Goal: Task Accomplishment & Management: Complete application form

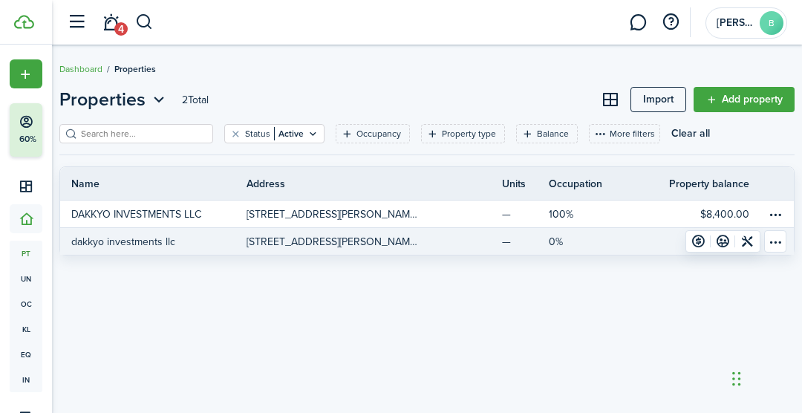
click at [780, 247] on table-menu-btn-icon "Open menu" at bounding box center [775, 241] width 22 height 22
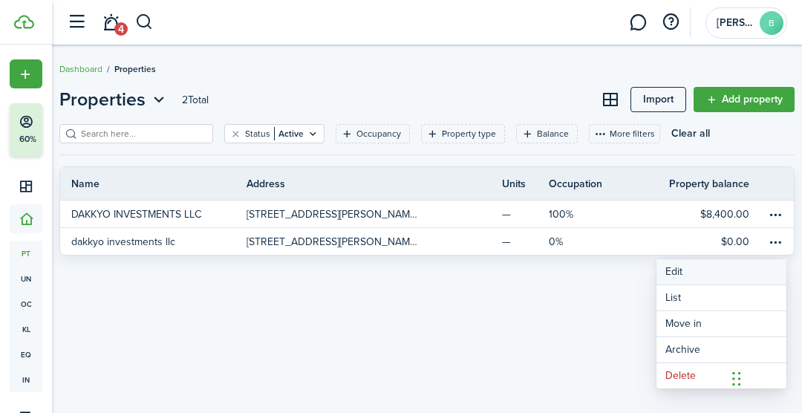
click at [715, 274] on link "Edit" at bounding box center [722, 271] width 130 height 25
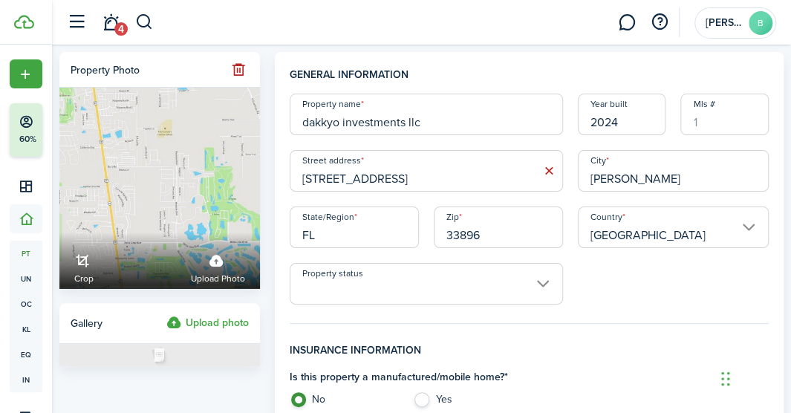
click at [18, 227] on span "Portfolio" at bounding box center [26, 218] width 33 height 29
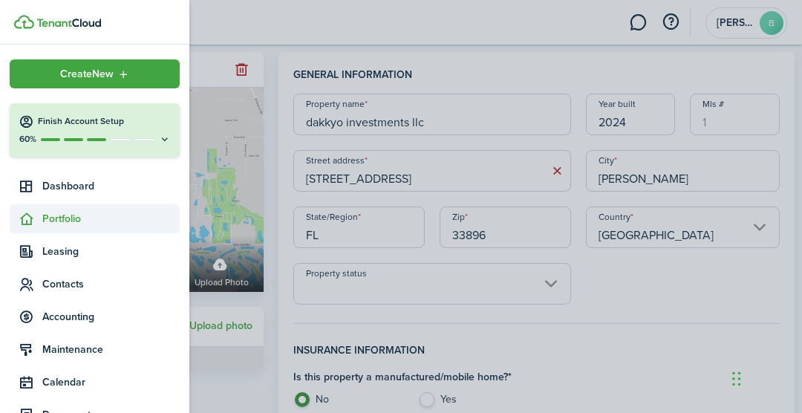
click at [97, 230] on span "Portfolio" at bounding box center [95, 218] width 170 height 29
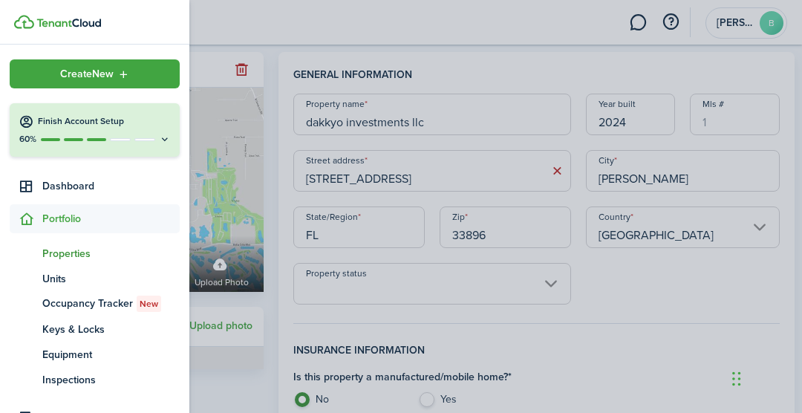
click at [81, 259] on span "Properties" at bounding box center [110, 254] width 137 height 16
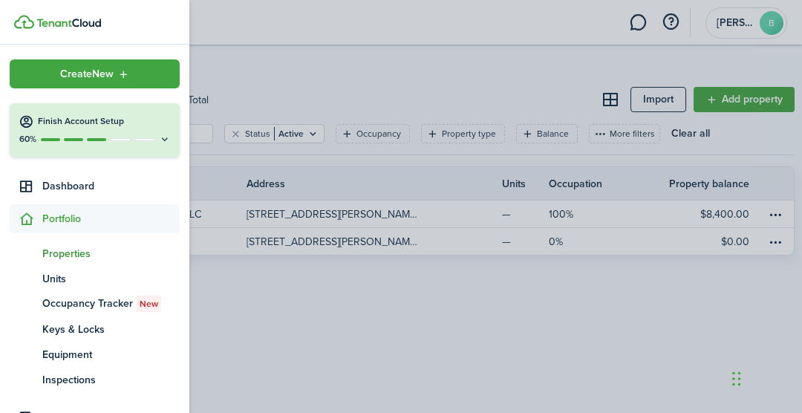
click at [525, 328] on container-opacity at bounding box center [401, 206] width 802 height 413
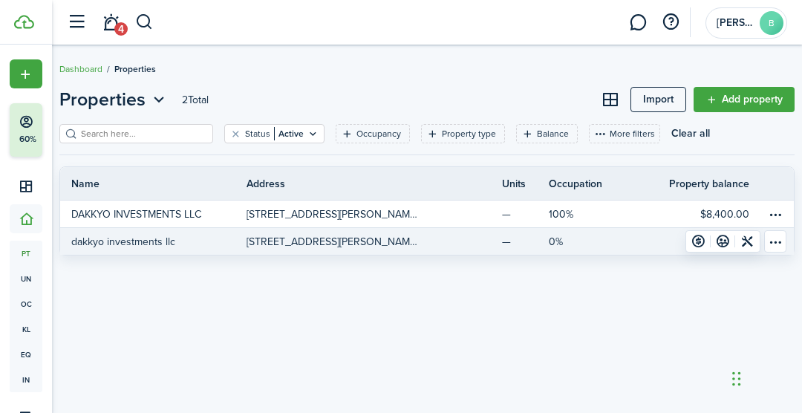
click at [472, 254] on link at bounding box center [467, 241] width 70 height 27
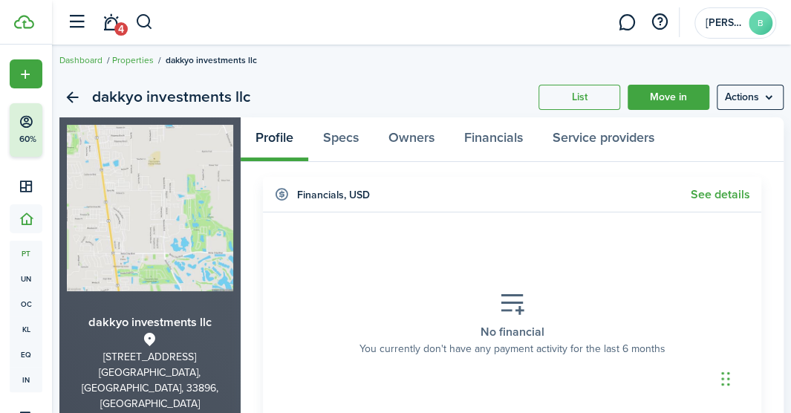
scroll to position [6, 0]
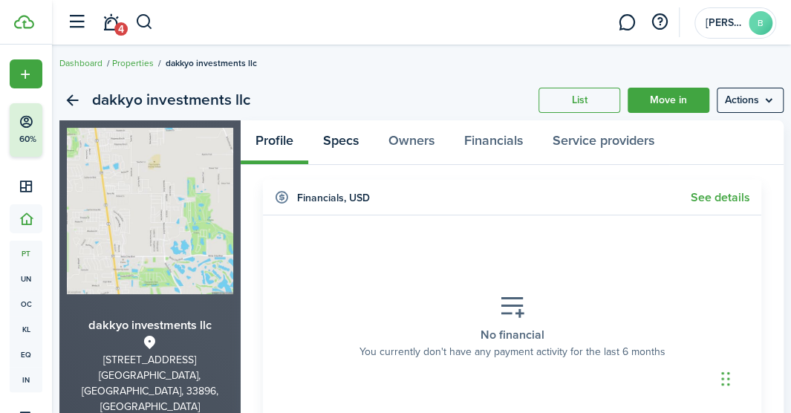
click at [337, 149] on link "Specs" at bounding box center [340, 142] width 65 height 44
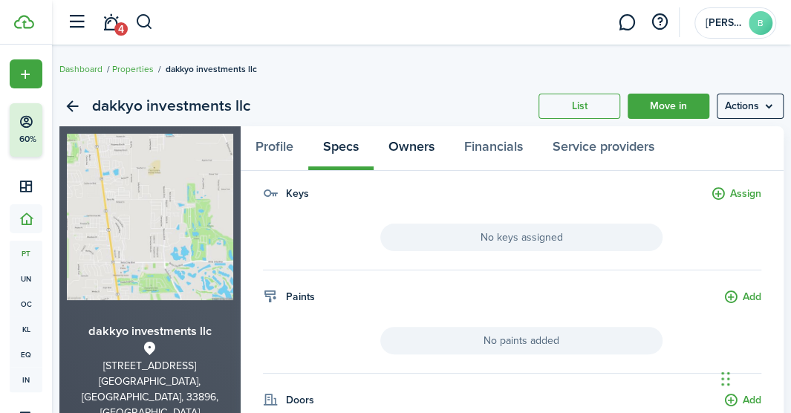
click at [417, 144] on link "Owners" at bounding box center [412, 148] width 76 height 44
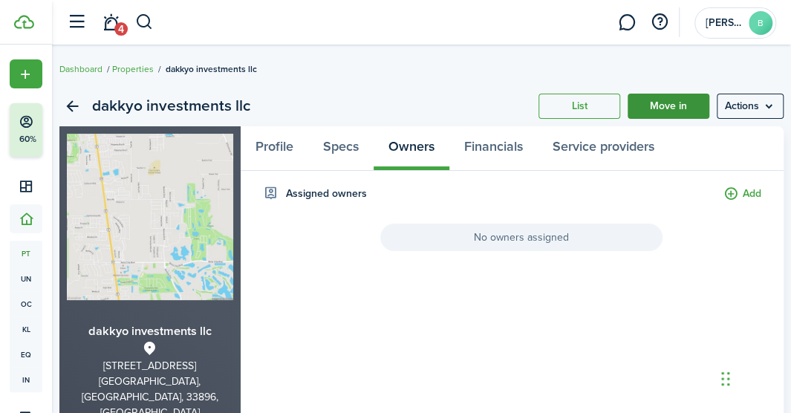
click at [680, 112] on link "Move in" at bounding box center [669, 106] width 82 height 25
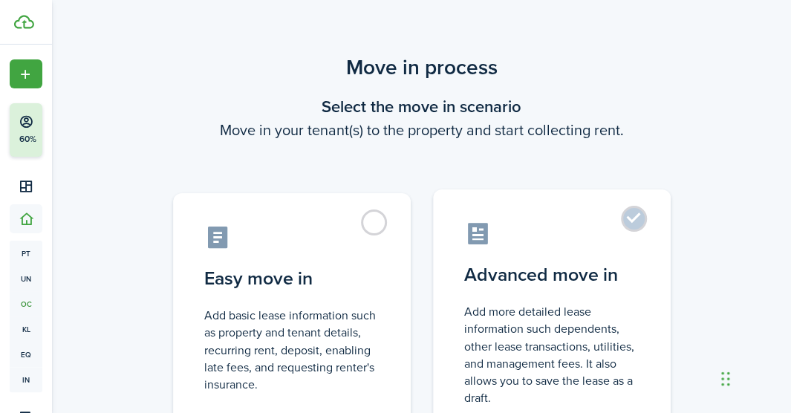
click at [628, 224] on label "Advanced move in Add more detailed lease information such dependents, other lea…" at bounding box center [552, 313] width 238 height 248
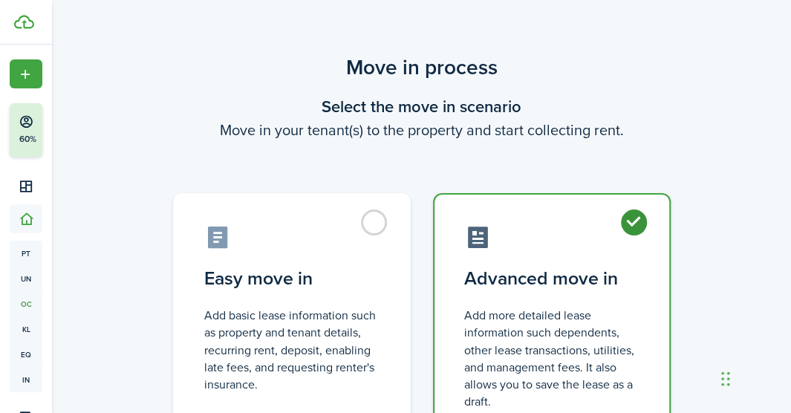
radio input "true"
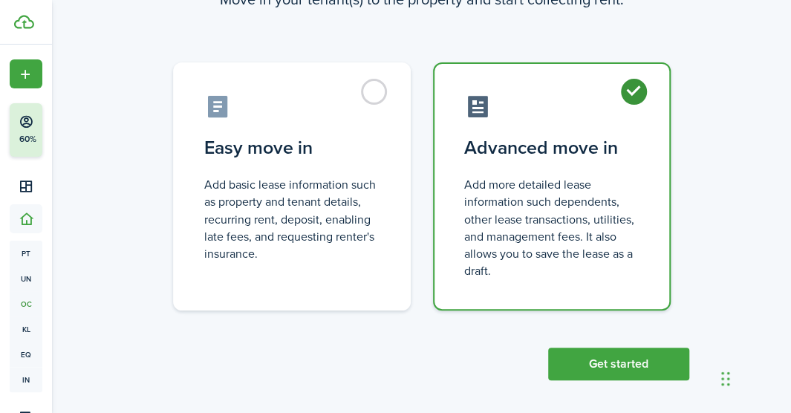
scroll to position [139, 0]
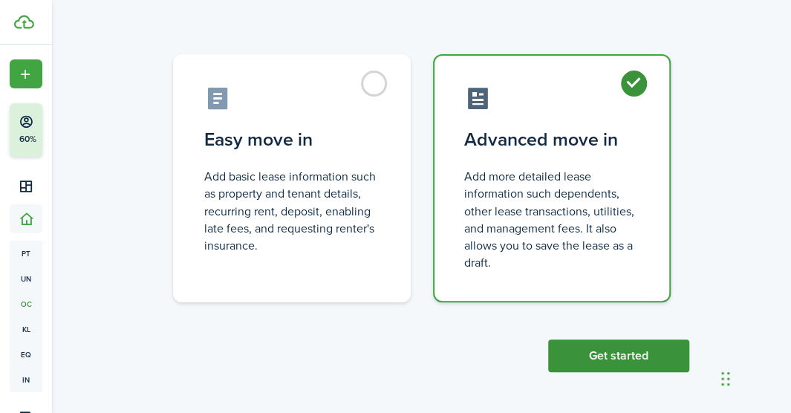
click at [626, 359] on button "Get started" at bounding box center [618, 355] width 141 height 33
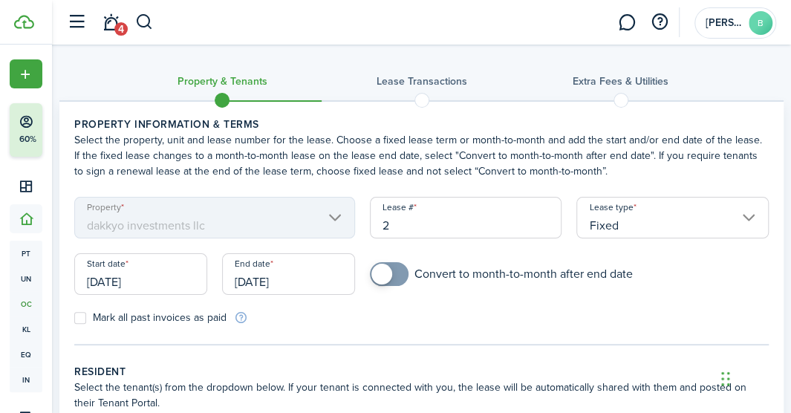
click at [701, 216] on input "Fixed" at bounding box center [672, 218] width 192 height 42
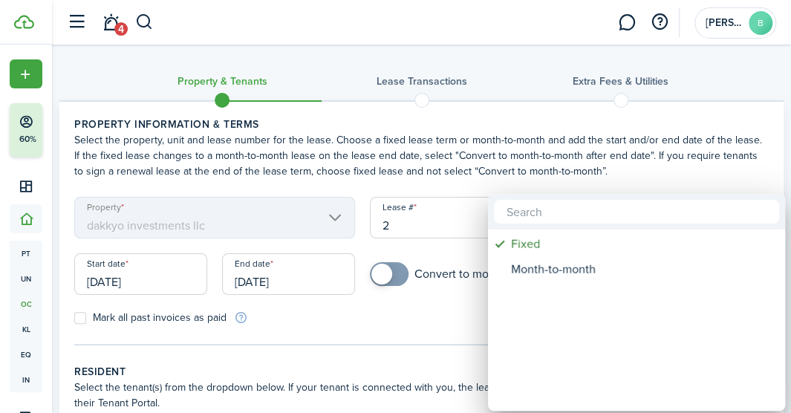
click at [706, 220] on input "text" at bounding box center [636, 212] width 285 height 24
click at [541, 251] on div "Fixed" at bounding box center [642, 244] width 263 height 25
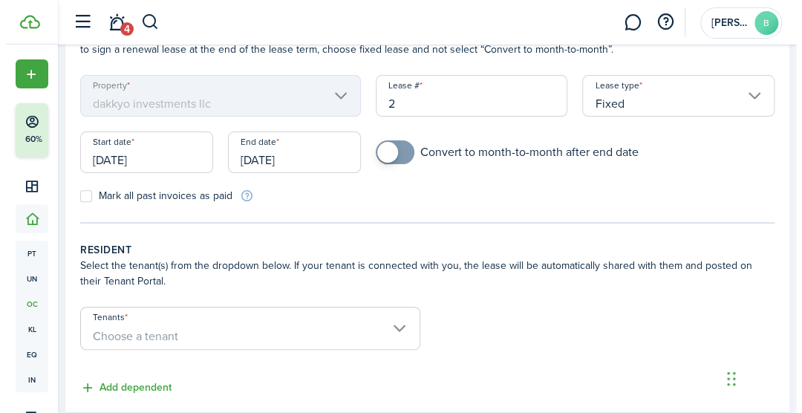
scroll to position [126, 0]
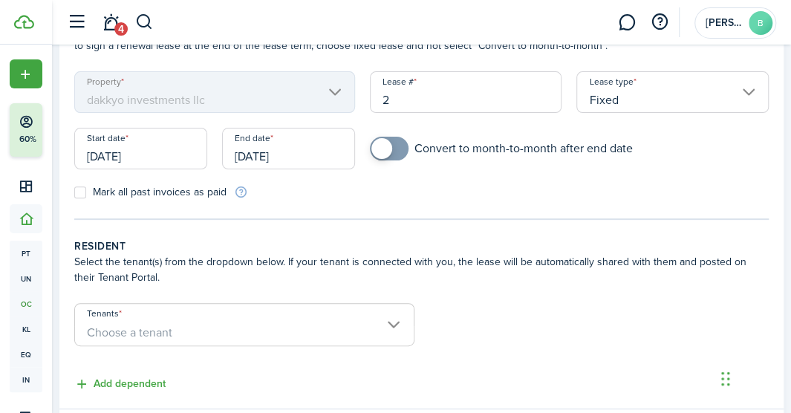
click at [376, 339] on span "Choose a tenant" at bounding box center [244, 332] width 339 height 25
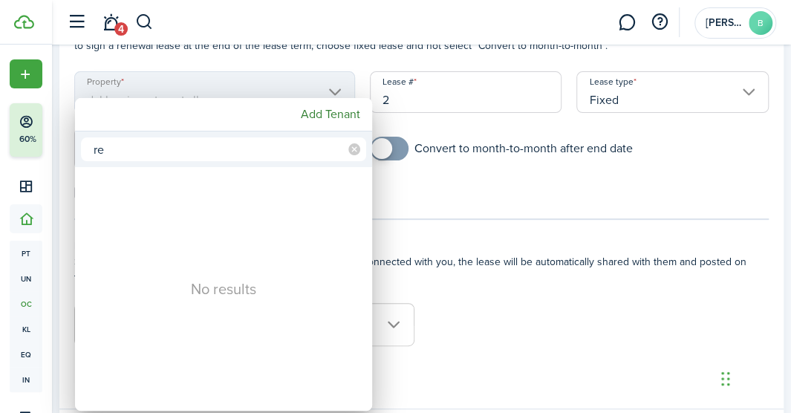
type input "r"
type input "[PERSON_NAME]"
click at [316, 117] on mbsc-button "Add Tenant" at bounding box center [330, 114] width 71 height 27
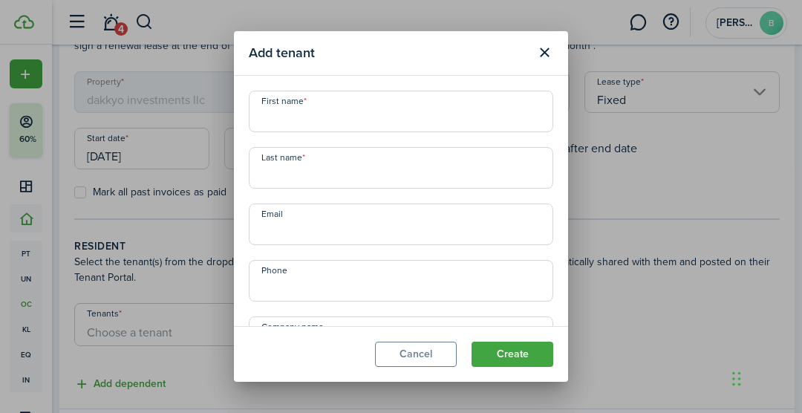
click at [316, 116] on input "First name" at bounding box center [401, 112] width 305 height 42
type input "r"
type input "[PERSON_NAME]"
click at [267, 169] on input "Last name" at bounding box center [401, 168] width 305 height 42
type input "[PERSON_NAME]"
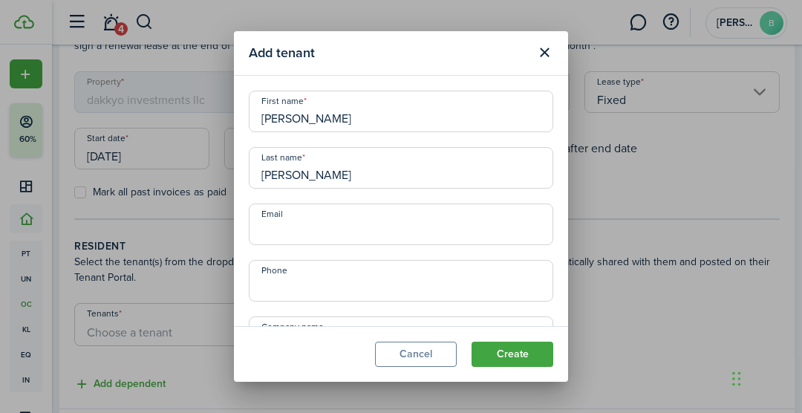
click at [279, 228] on input "Email" at bounding box center [401, 225] width 305 height 42
type input "[EMAIL_ADDRESS][DOMAIN_NAME]"
click at [287, 291] on input "+1" at bounding box center [401, 281] width 305 height 42
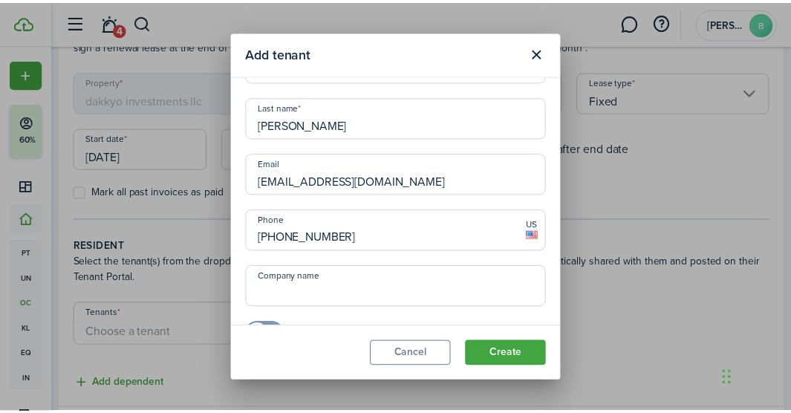
scroll to position [85, 0]
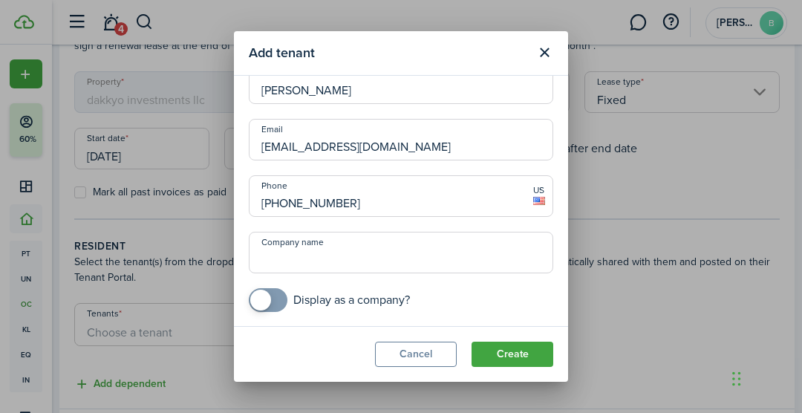
type input "[PHONE_NUMBER]"
click at [278, 256] on input "Company name" at bounding box center [401, 253] width 305 height 42
click at [513, 357] on button "Create" at bounding box center [513, 354] width 82 height 25
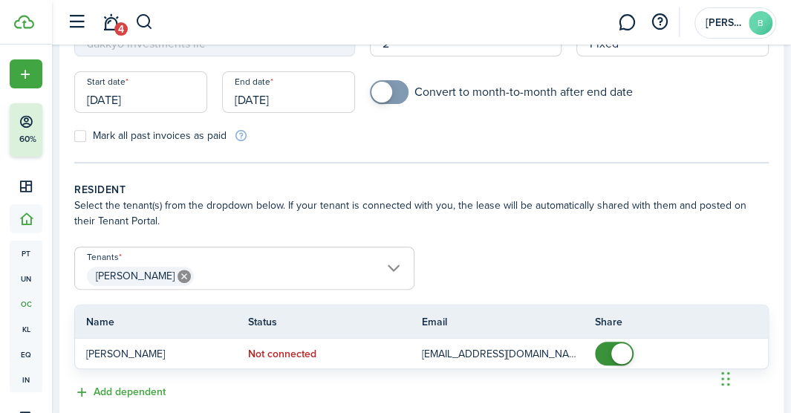
scroll to position [281, 0]
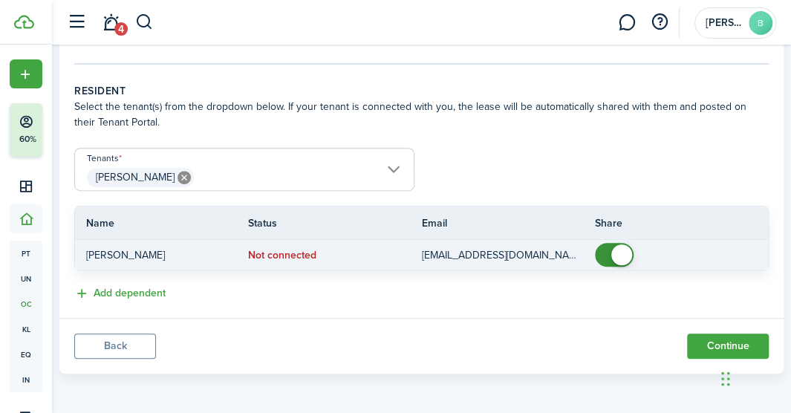
click at [264, 252] on status "Not connected" at bounding box center [282, 256] width 68 height 12
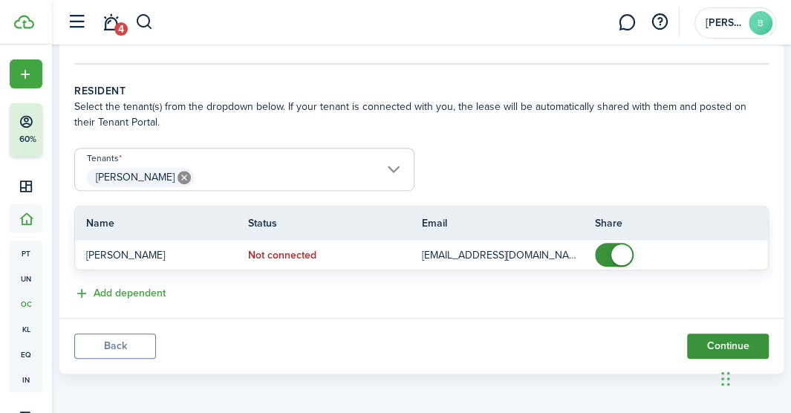
click at [705, 351] on button "Continue" at bounding box center [728, 346] width 82 height 25
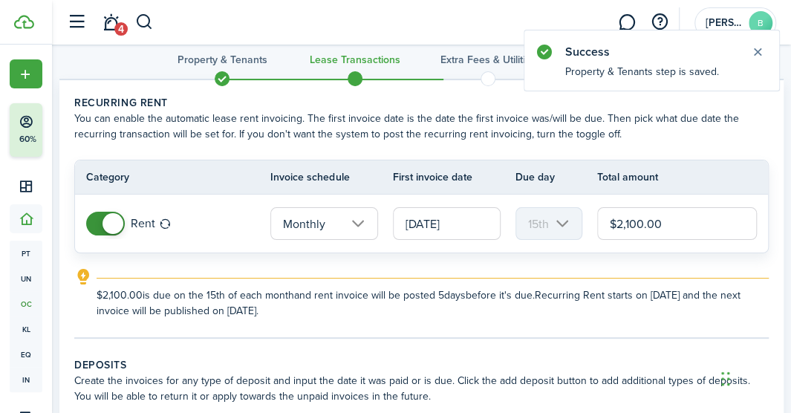
scroll to position [5, 0]
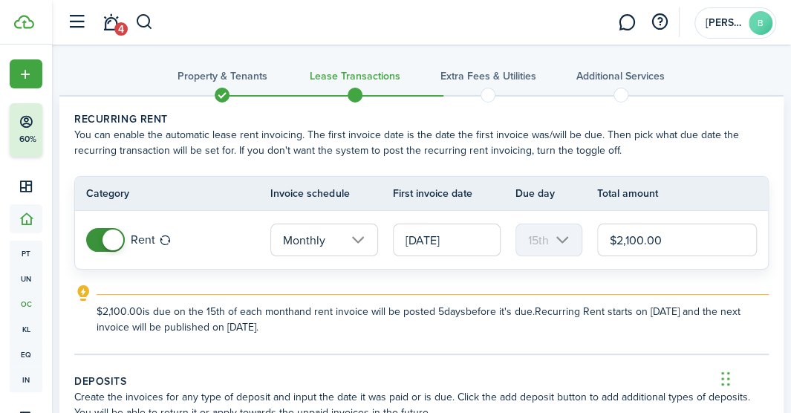
click at [348, 239] on input "Monthly" at bounding box center [324, 240] width 108 height 33
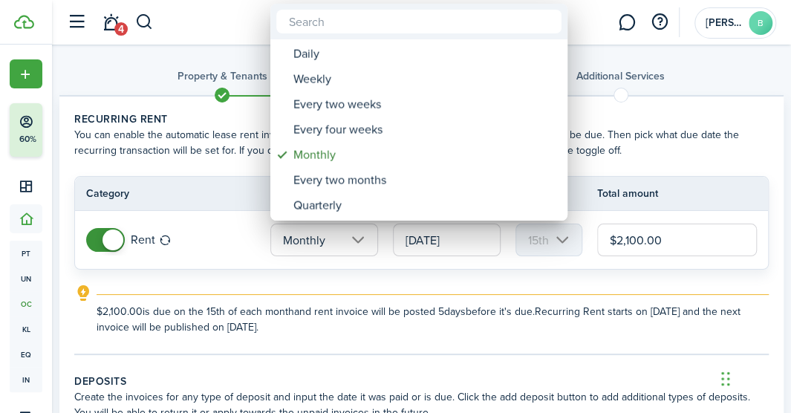
click at [346, 251] on div at bounding box center [395, 206] width 1029 height 651
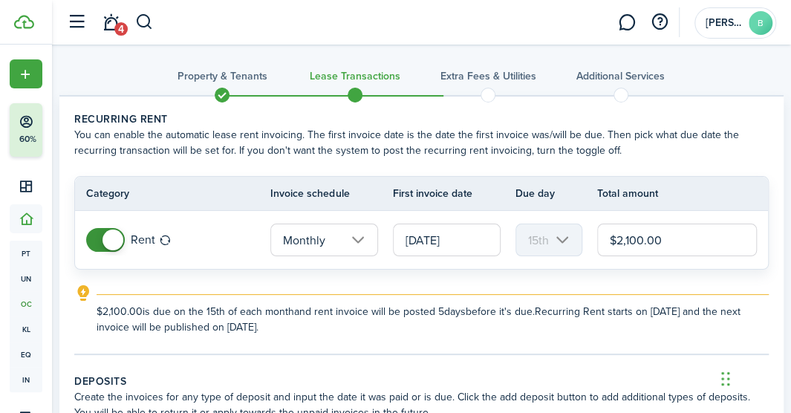
click at [474, 244] on input "[DATE]" at bounding box center [447, 240] width 108 height 33
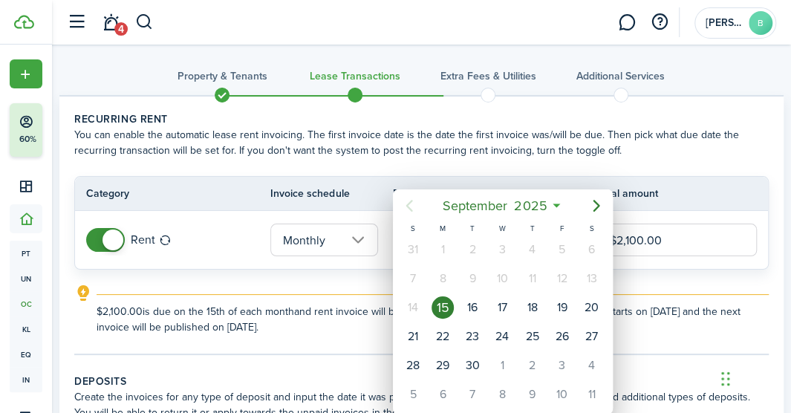
click at [551, 205] on mbsc-button "[DATE]" at bounding box center [495, 205] width 123 height 27
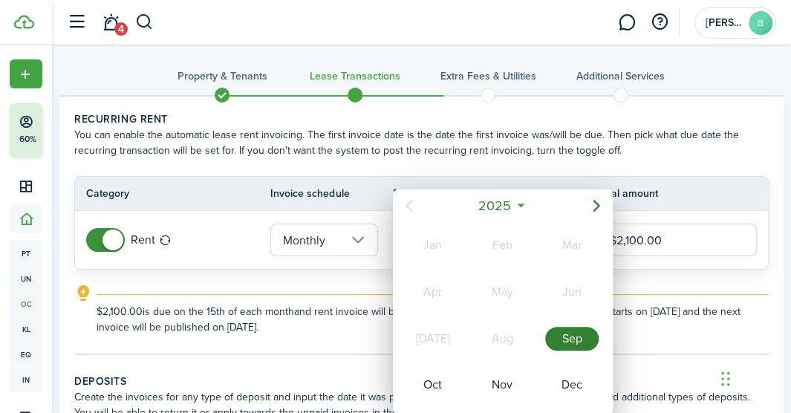
click at [423, 210] on mbsc-button "Previous page" at bounding box center [409, 206] width 30 height 30
click at [592, 216] on mbsc-button "Next page" at bounding box center [597, 206] width 30 height 30
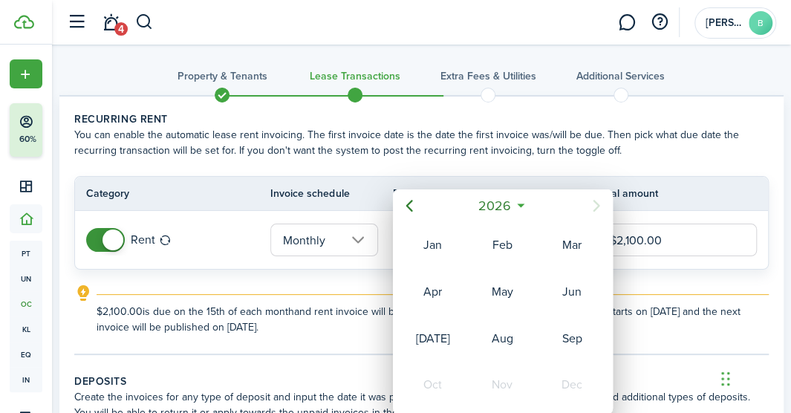
click at [409, 215] on mbsc-button "Previous page" at bounding box center [409, 206] width 30 height 30
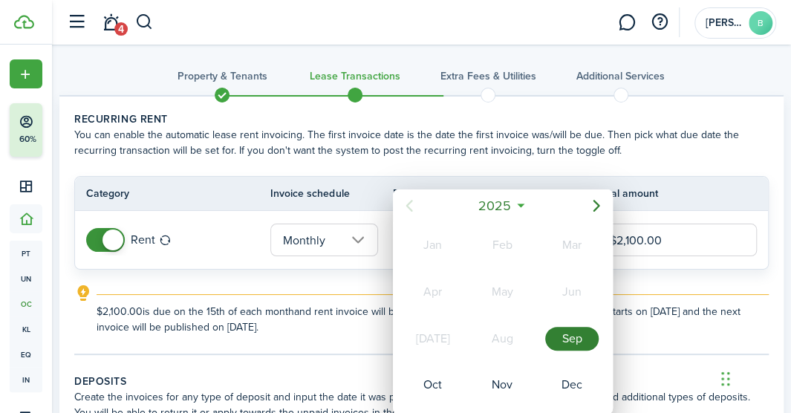
click at [418, 209] on mbsc-button "Previous page" at bounding box center [409, 206] width 30 height 30
click at [226, 255] on div at bounding box center [395, 206] width 1029 height 651
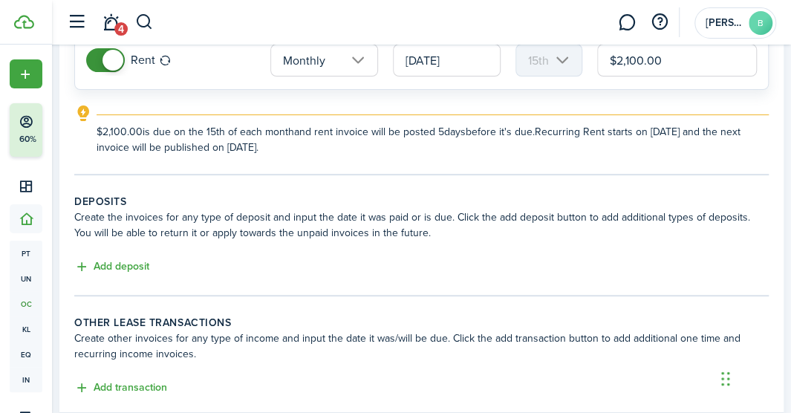
scroll to position [279, 0]
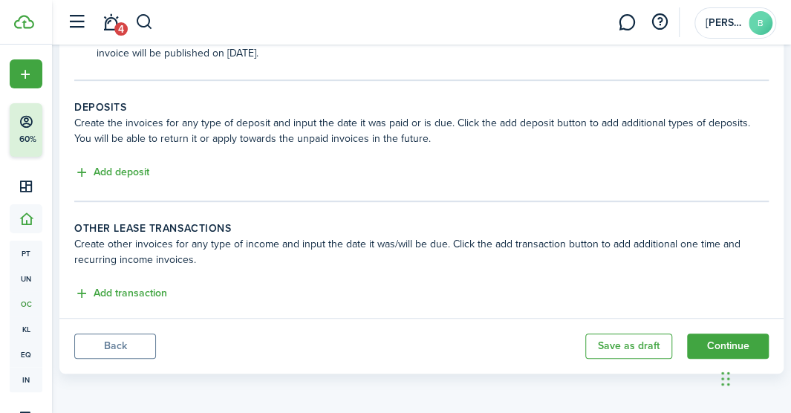
click at [113, 348] on button "Back" at bounding box center [115, 346] width 82 height 25
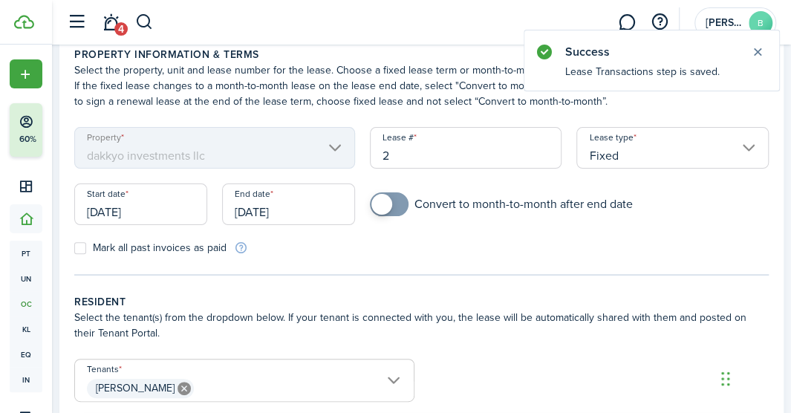
scroll to position [103, 0]
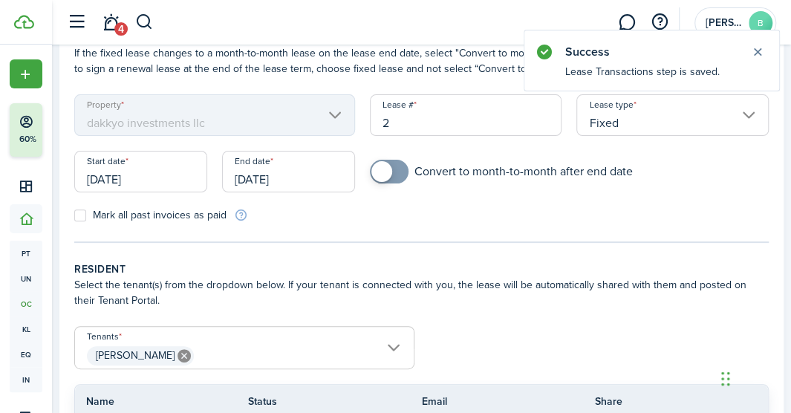
click at [170, 181] on input "[DATE]" at bounding box center [140, 172] width 133 height 42
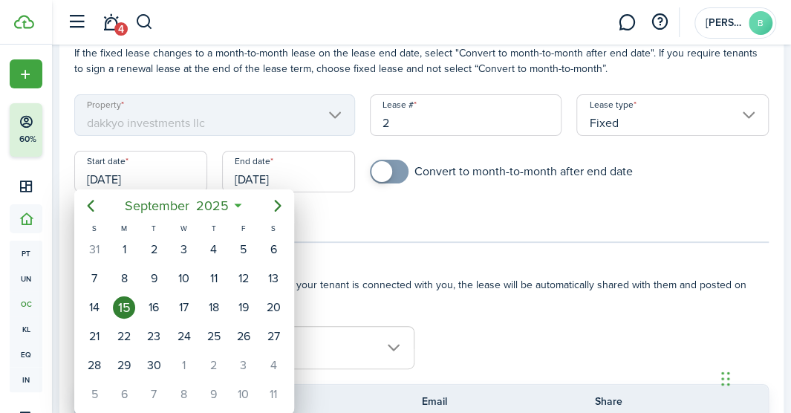
click at [230, 214] on span "2025" at bounding box center [211, 205] width 39 height 27
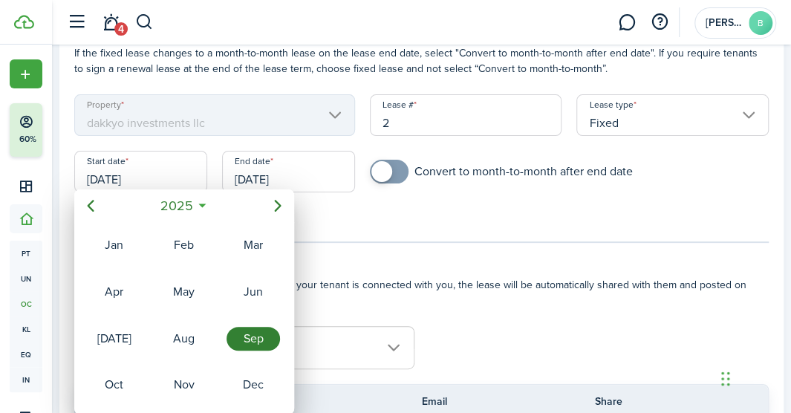
click at [114, 340] on div "[DATE]" at bounding box center [114, 339] width 53 height 24
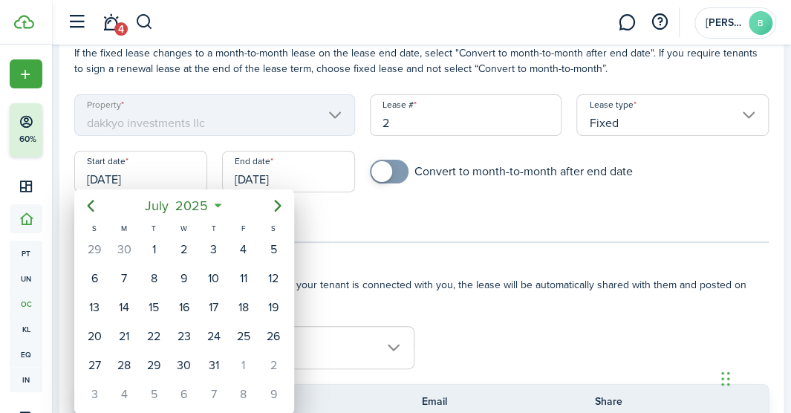
click at [214, 244] on div "3" at bounding box center [214, 249] width 22 height 22
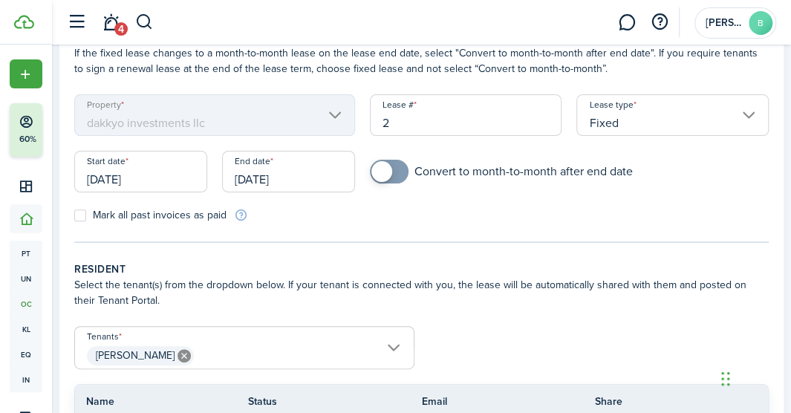
click at [129, 172] on input "[DATE]" at bounding box center [140, 172] width 133 height 42
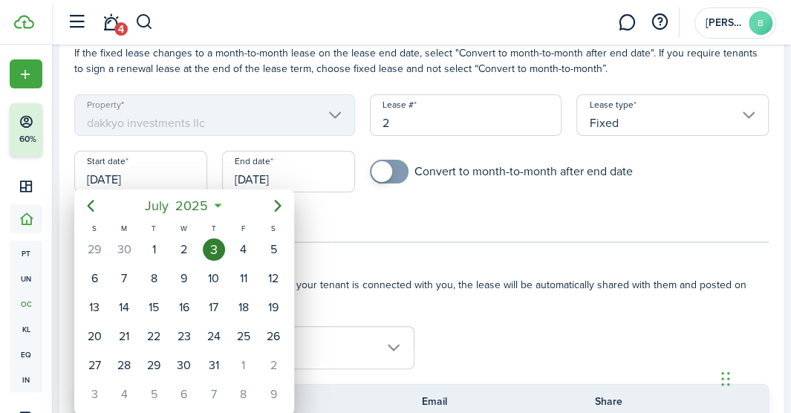
click at [215, 203] on mbsc-button "[DATE]" at bounding box center [177, 205] width 82 height 27
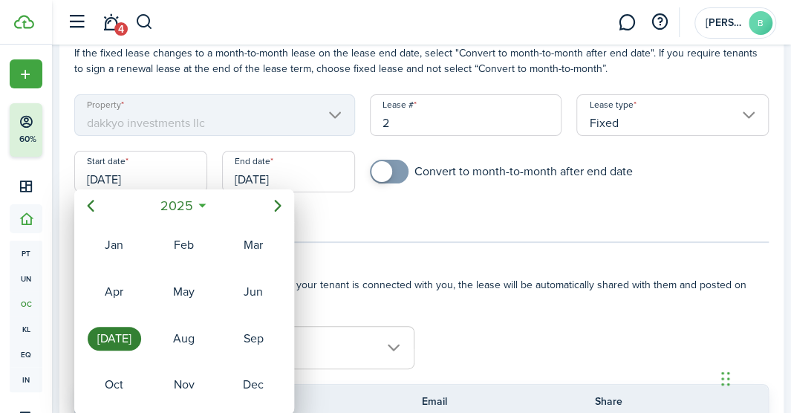
click at [108, 337] on div "[DATE]" at bounding box center [114, 339] width 53 height 24
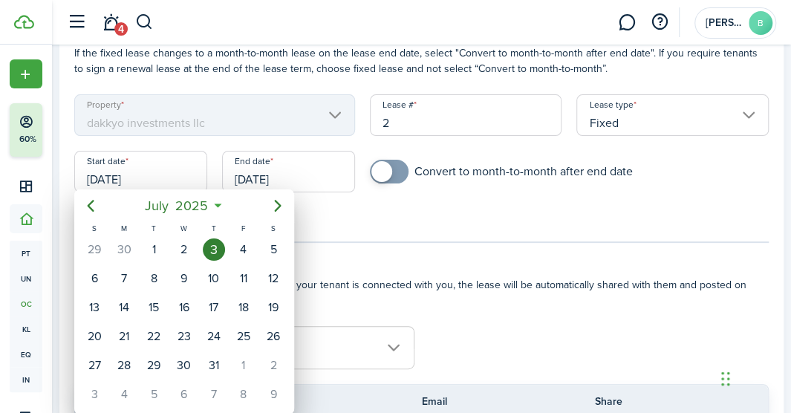
click at [276, 203] on icon "Next page" at bounding box center [278, 206] width 18 height 18
click at [103, 201] on mbsc-button "Previous page" at bounding box center [91, 206] width 30 height 30
click at [102, 198] on mbsc-button "Previous page" at bounding box center [91, 206] width 30 height 30
click at [101, 202] on mbsc-button "Previous page" at bounding box center [91, 206] width 30 height 30
click at [103, 204] on mbsc-button "Previous page" at bounding box center [91, 206] width 30 height 30
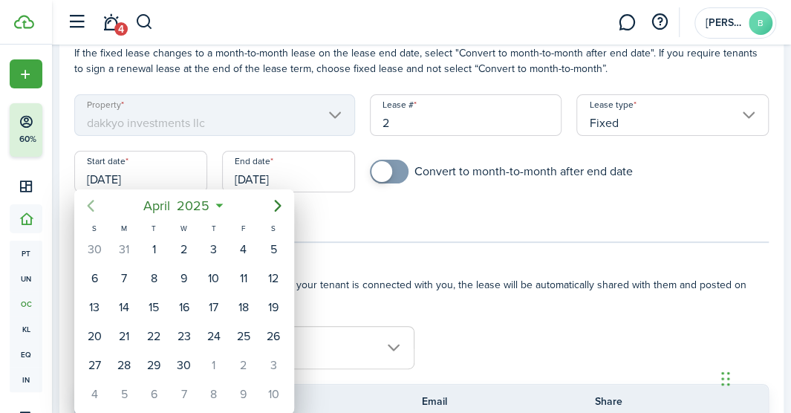
click at [103, 202] on mbsc-button "Previous page" at bounding box center [91, 206] width 30 height 30
click at [102, 203] on mbsc-button "Previous page" at bounding box center [91, 206] width 30 height 30
click at [103, 203] on mbsc-button "Previous page" at bounding box center [91, 206] width 30 height 30
click at [101, 201] on mbsc-button "Previous page" at bounding box center [91, 206] width 30 height 30
click at [104, 199] on mbsc-button "Previous page" at bounding box center [91, 206] width 30 height 30
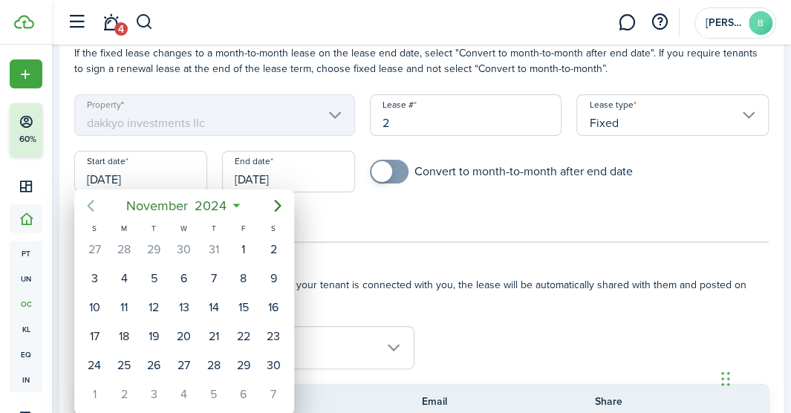
click at [104, 199] on mbsc-button "Previous page" at bounding box center [91, 206] width 30 height 30
click at [103, 198] on mbsc-button "Previous page" at bounding box center [91, 206] width 30 height 30
click at [105, 199] on mbsc-calendar-prev at bounding box center [91, 206] width 30 height 30
click at [102, 202] on mbsc-button "Previous page" at bounding box center [91, 206] width 30 height 30
click at [159, 199] on span "August" at bounding box center [158, 205] width 48 height 27
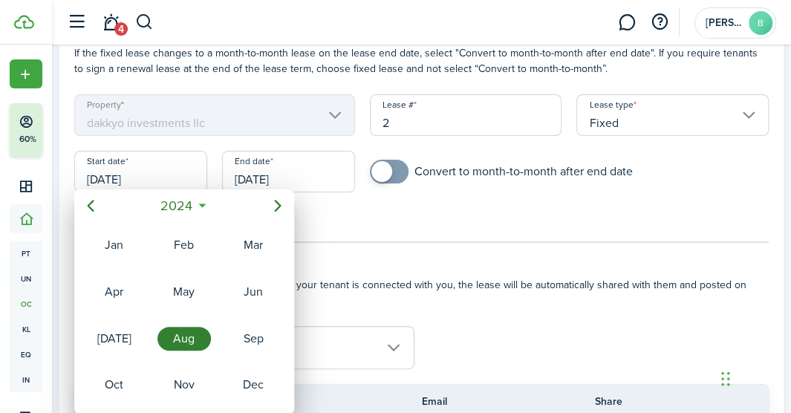
click at [117, 337] on div "[DATE]" at bounding box center [114, 339] width 53 height 24
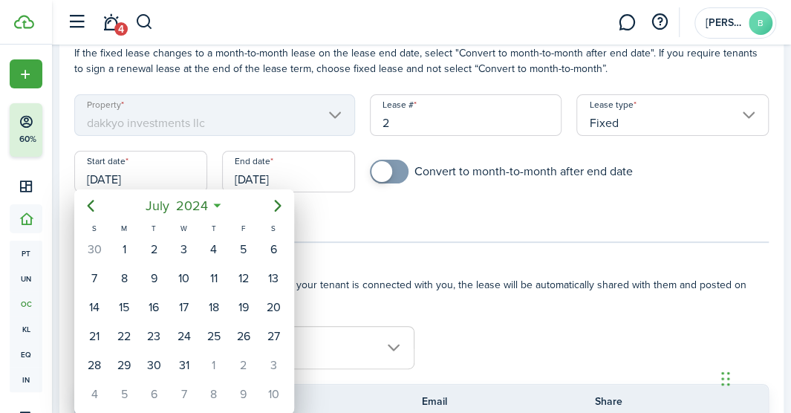
click at [189, 249] on div "3" at bounding box center [183, 249] width 22 height 22
type input "[DATE]"
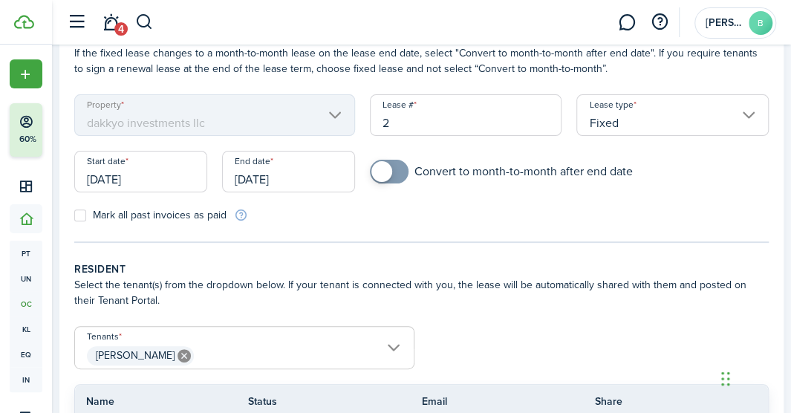
click at [267, 178] on input "[DATE]" at bounding box center [288, 172] width 133 height 42
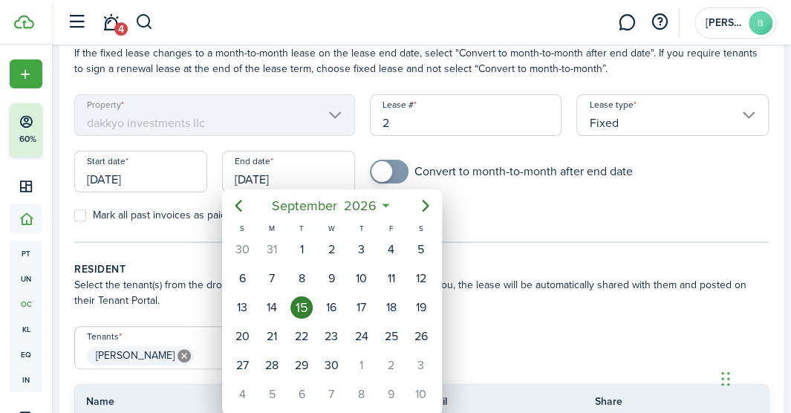
click at [240, 200] on icon "Previous page" at bounding box center [239, 206] width 18 height 18
click at [251, 198] on mbsc-calendar-prev at bounding box center [239, 206] width 30 height 30
click at [251, 204] on mbsc-button "Previous page" at bounding box center [239, 206] width 30 height 30
click at [334, 205] on span "2026" at bounding box center [338, 205] width 39 height 27
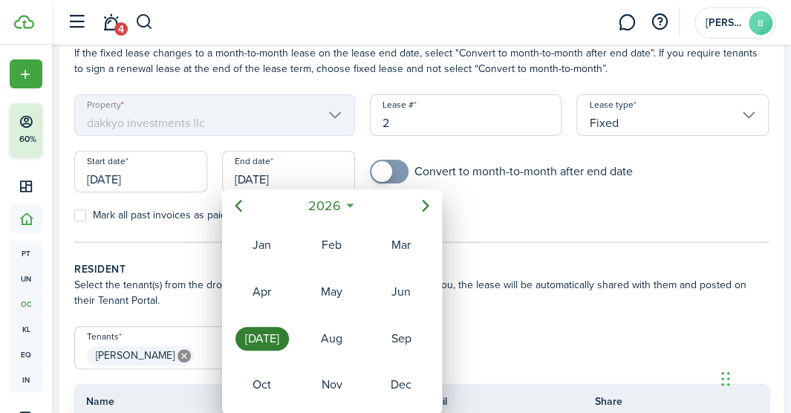
click at [245, 201] on icon "Previous page" at bounding box center [239, 206] width 18 height 18
click at [258, 339] on div "[DATE]" at bounding box center [261, 339] width 53 height 24
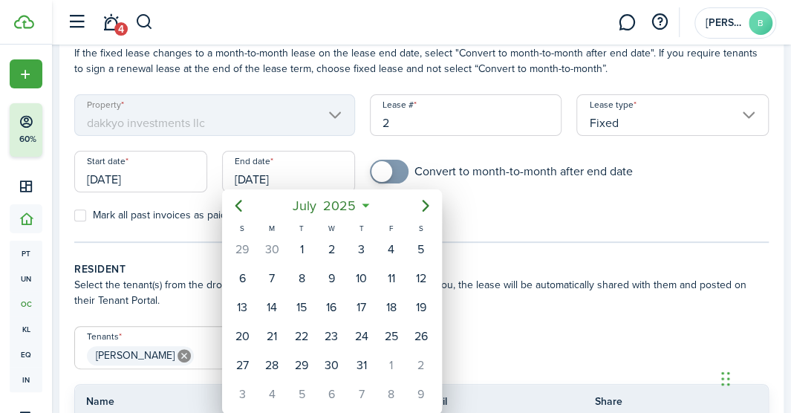
click at [354, 205] on span "2025" at bounding box center [338, 205] width 39 height 27
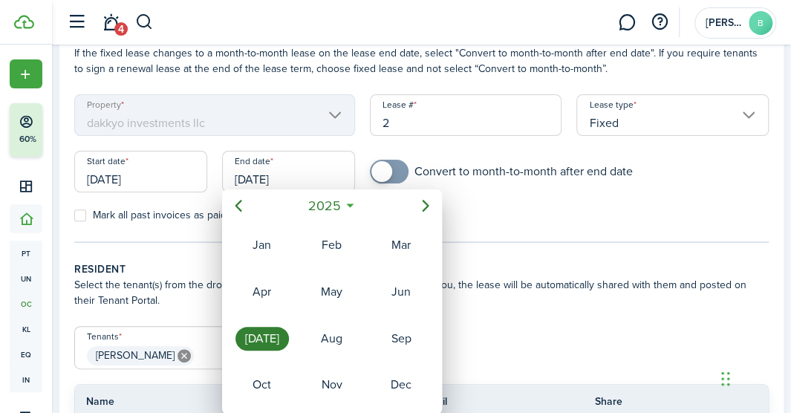
click at [413, 199] on mbsc-button "Next page" at bounding box center [426, 206] width 30 height 30
click at [258, 245] on div "Jan" at bounding box center [261, 245] width 53 height 24
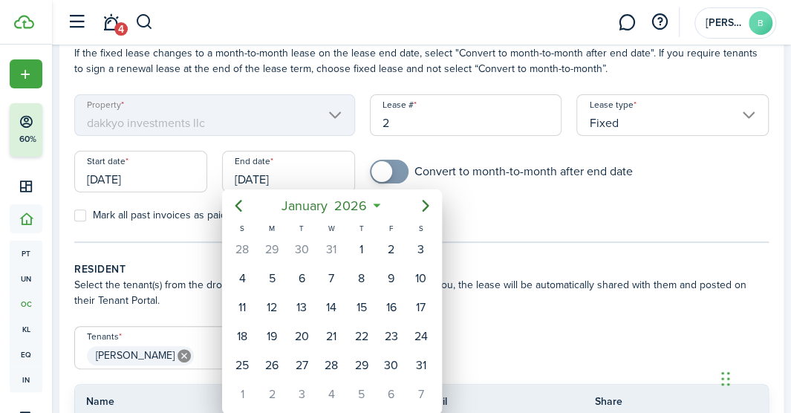
click at [425, 254] on div "3" at bounding box center [421, 249] width 22 height 22
type input "[DATE]"
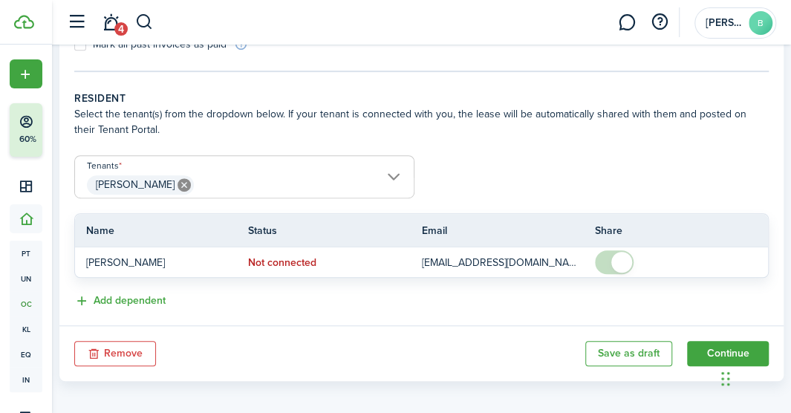
scroll to position [281, 0]
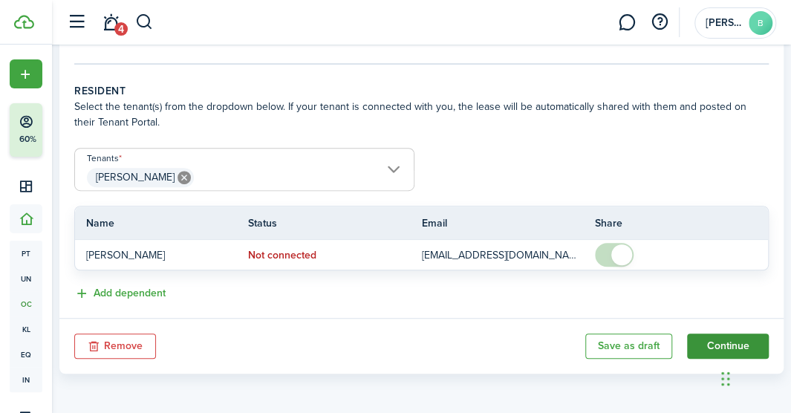
click at [704, 334] on button "Continue" at bounding box center [728, 346] width 82 height 25
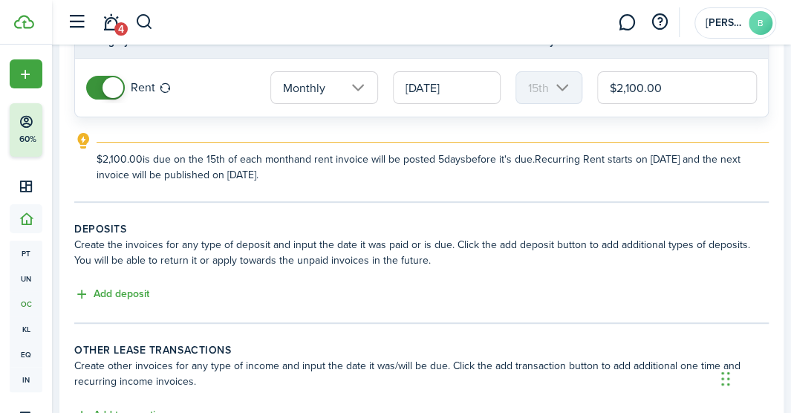
scroll to position [279, 0]
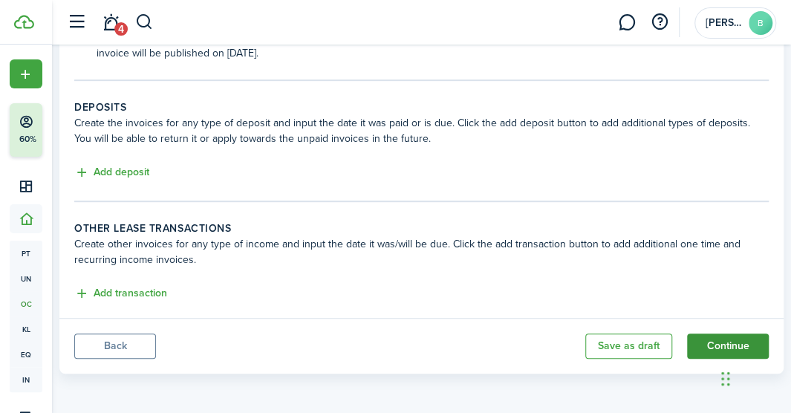
click at [713, 347] on button "Continue" at bounding box center [728, 346] width 82 height 25
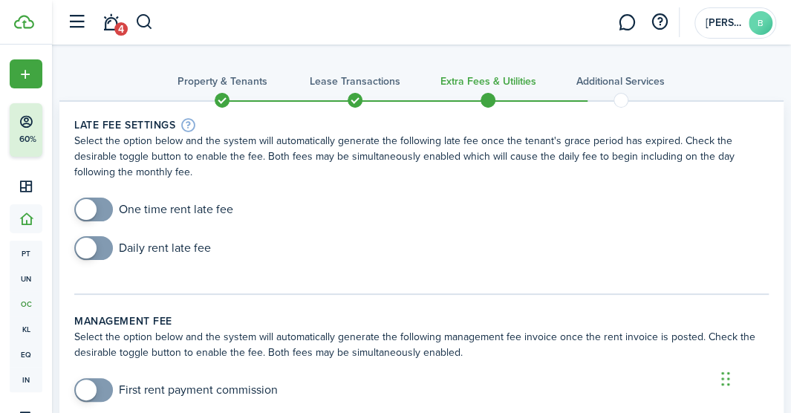
checkbox input "true"
click at [97, 203] on span at bounding box center [93, 210] width 15 height 24
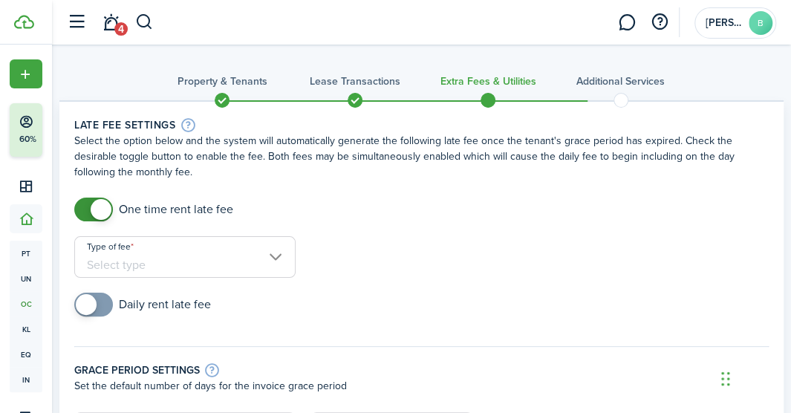
click at [107, 261] on input "Type of fee" at bounding box center [184, 257] width 221 height 42
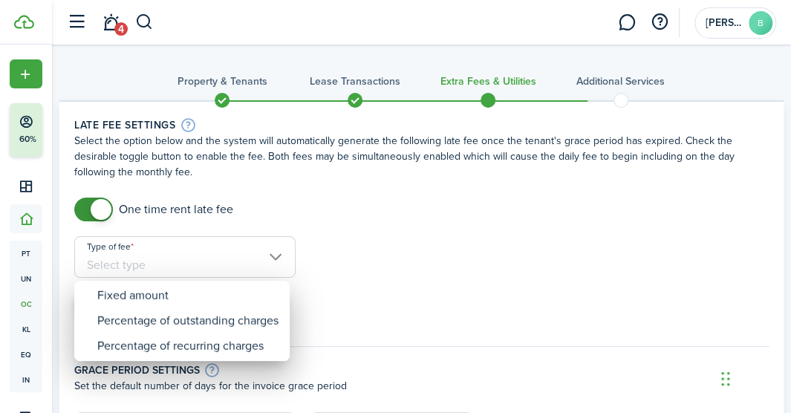
click at [111, 296] on div "Fixed amount" at bounding box center [187, 295] width 181 height 25
type input "Fixed amount"
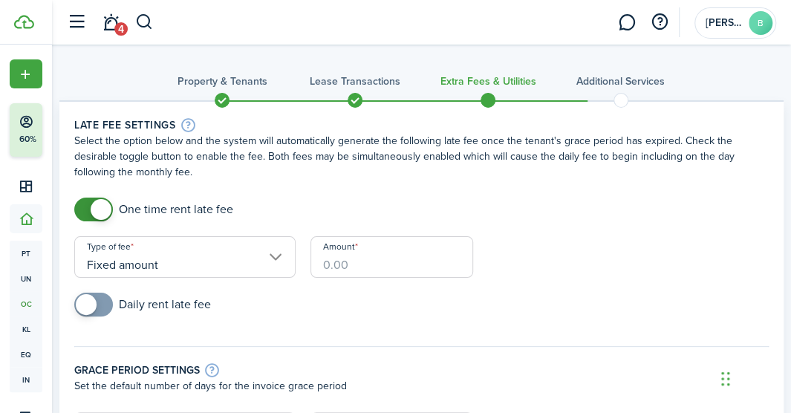
click at [394, 269] on input "Amount" at bounding box center [392, 257] width 163 height 42
type input "$350"
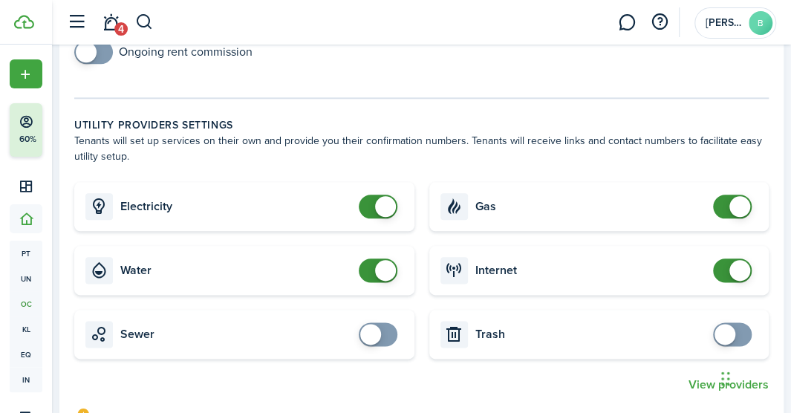
scroll to position [620, 0]
checkbox input "false"
click at [383, 204] on span at bounding box center [385, 207] width 21 height 21
type input "$350.00"
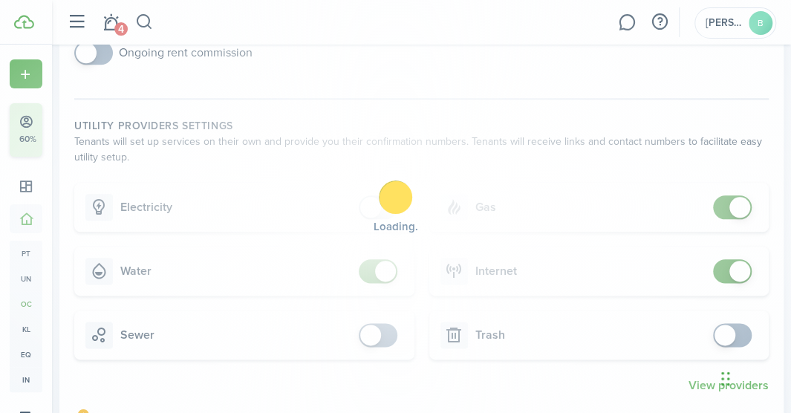
click at [377, 280] on div "Loading" at bounding box center [395, 206] width 791 height 413
click at [735, 276] on span at bounding box center [739, 271] width 21 height 21
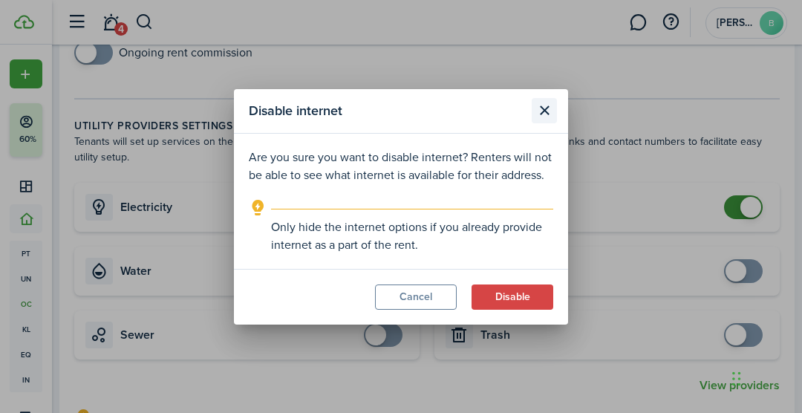
click at [534, 105] on button "Close modal" at bounding box center [544, 110] width 25 height 25
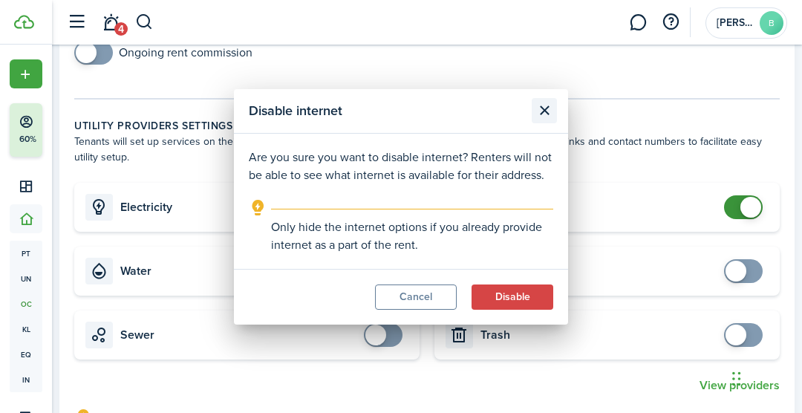
checkbox input "true"
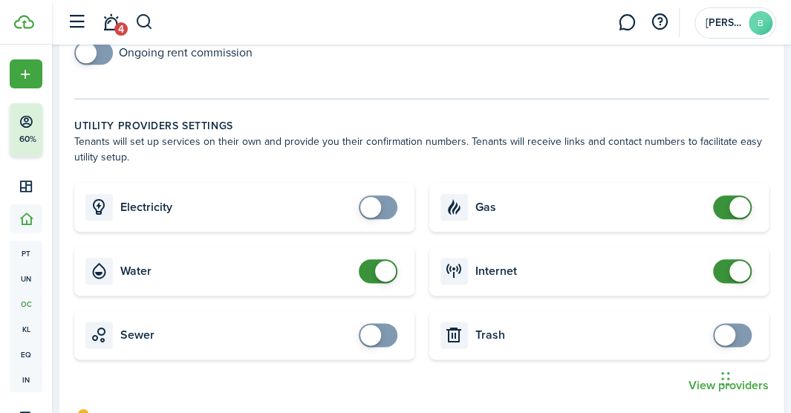
checkbox input "false"
click at [729, 208] on span at bounding box center [732, 207] width 15 height 24
checkbox input "false"
click at [727, 276] on span at bounding box center [732, 271] width 15 height 24
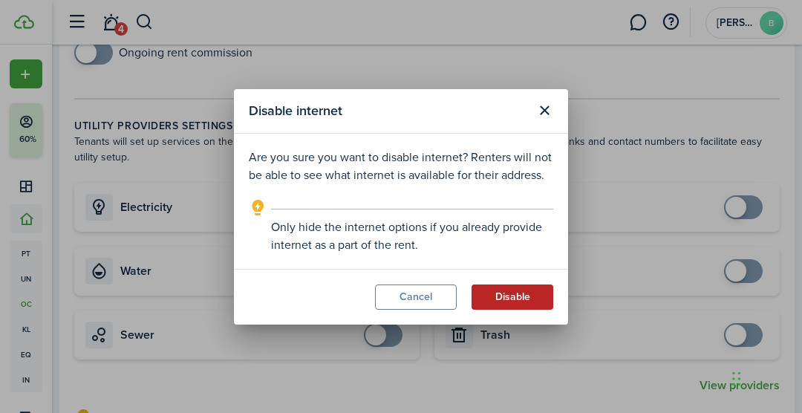
click at [524, 303] on button "Disable" at bounding box center [513, 297] width 82 height 25
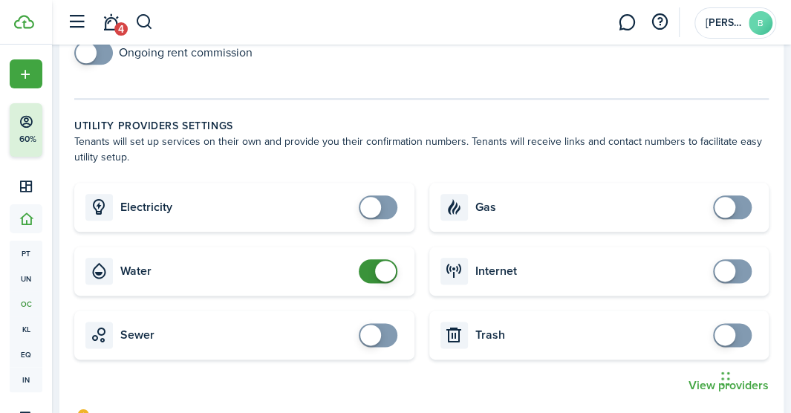
checkbox input "false"
click at [378, 279] on span at bounding box center [378, 271] width 15 height 24
click at [413, 201] on card "Electricity" at bounding box center [244, 207] width 340 height 49
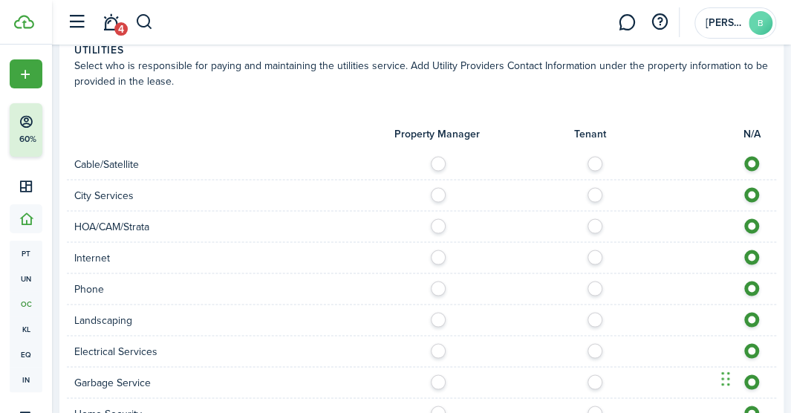
scroll to position [1076, 0]
click at [597, 195] on label at bounding box center [599, 190] width 26 height 7
radio input "true"
click at [595, 162] on label at bounding box center [599, 159] width 26 height 7
radio input "true"
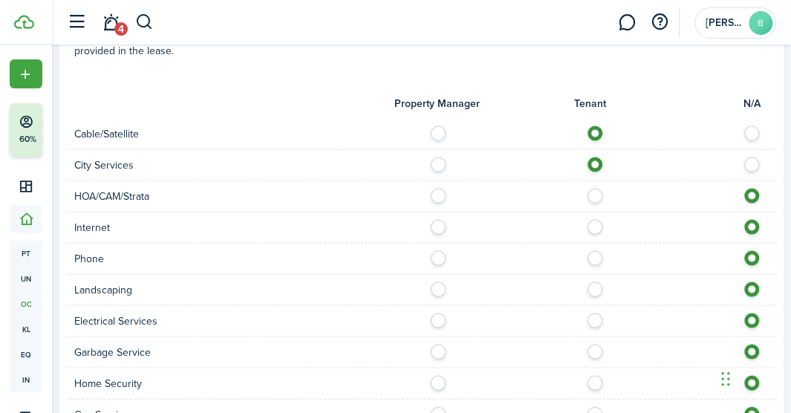
scroll to position [1107, 0]
click at [593, 224] on label at bounding box center [599, 221] width 26 height 7
radio input "true"
click at [591, 257] on label at bounding box center [599, 253] width 26 height 7
radio input "true"
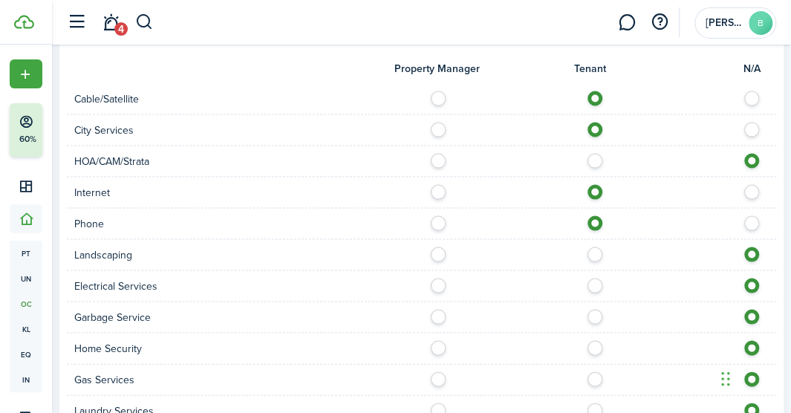
scroll to position [1142, 0]
click at [593, 282] on label at bounding box center [599, 280] width 26 height 7
radio input "true"
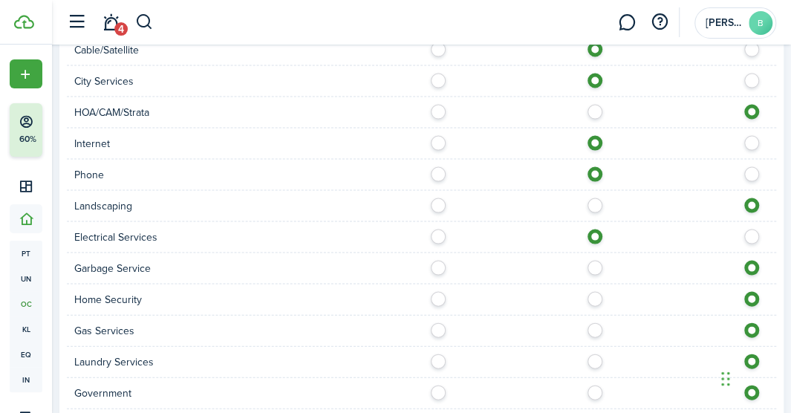
scroll to position [1193, 0]
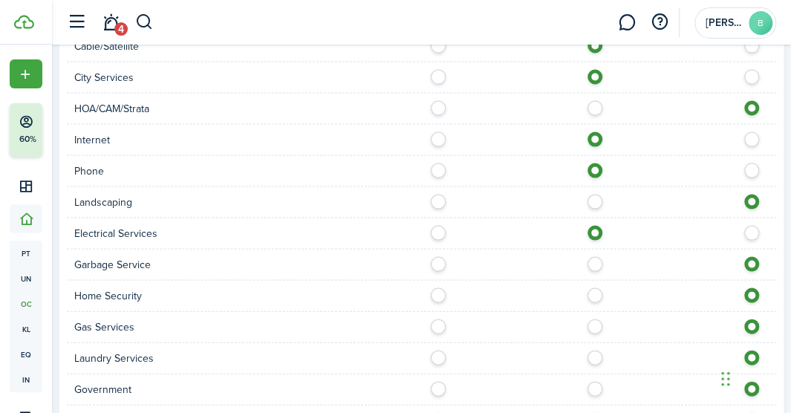
click at [591, 295] on label at bounding box center [599, 291] width 26 height 7
radio input "true"
click at [592, 262] on label at bounding box center [599, 260] width 26 height 7
radio input "true"
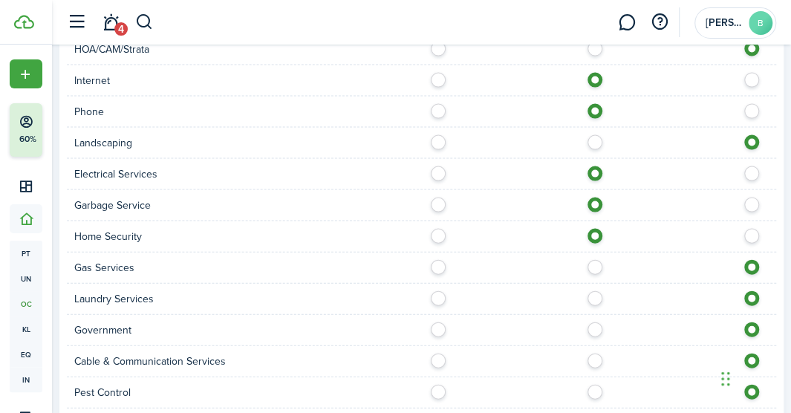
scroll to position [1257, 0]
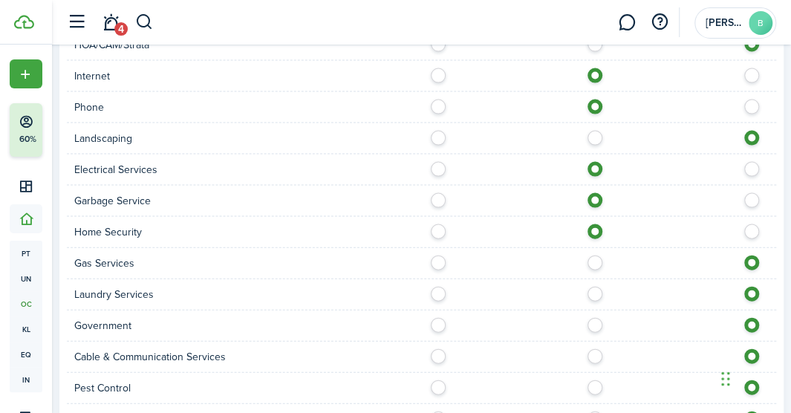
click at [596, 260] on label at bounding box center [599, 259] width 26 height 7
radio input "true"
click at [591, 260] on label at bounding box center [599, 259] width 26 height 7
click at [591, 287] on label at bounding box center [599, 290] width 26 height 7
radio input "true"
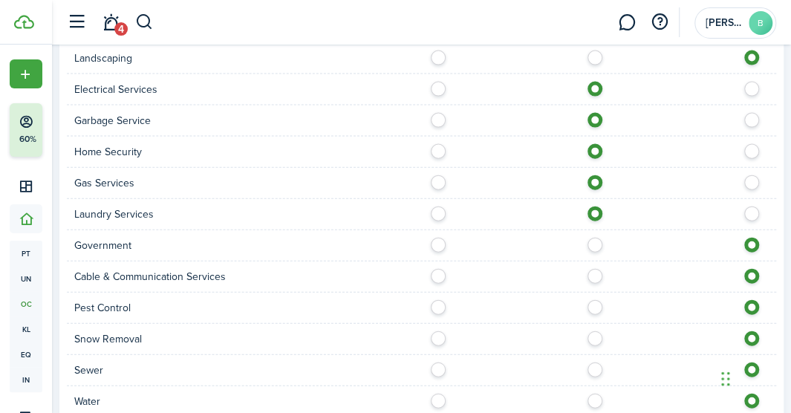
scroll to position [1345, 0]
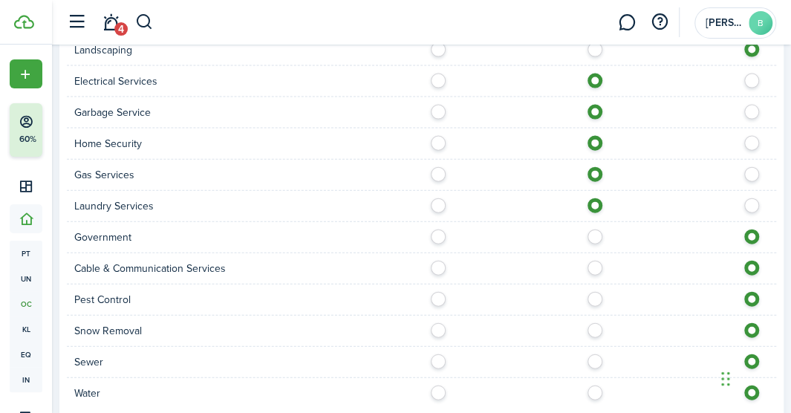
click at [592, 268] on label at bounding box center [599, 264] width 26 height 7
radio input "true"
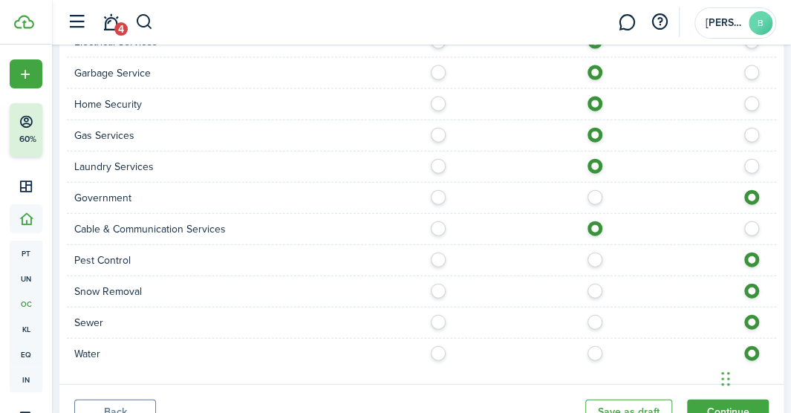
scroll to position [1385, 0]
click at [593, 259] on label at bounding box center [599, 255] width 26 height 7
radio input "true"
click at [593, 287] on label at bounding box center [599, 286] width 26 height 7
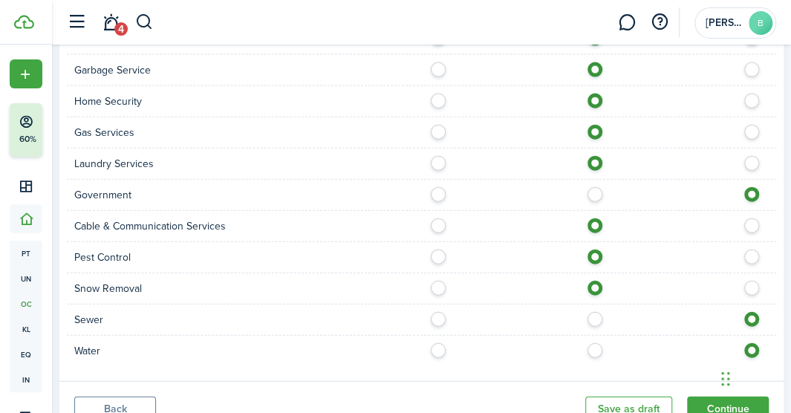
scroll to position [1394, 0]
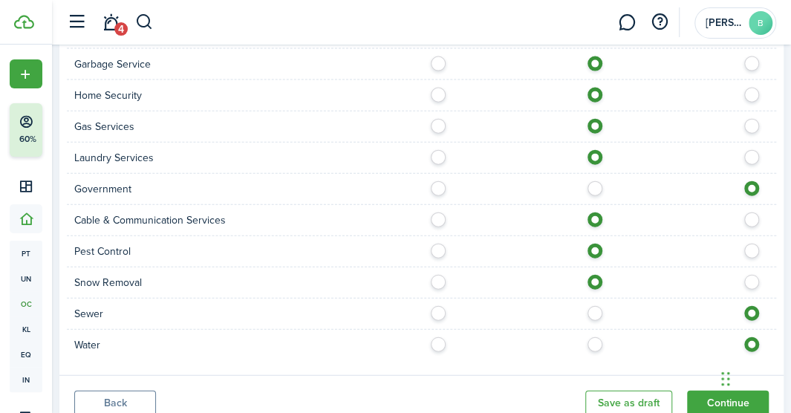
click at [752, 282] on label at bounding box center [756, 278] width 26 height 7
radio input "false"
radio input "true"
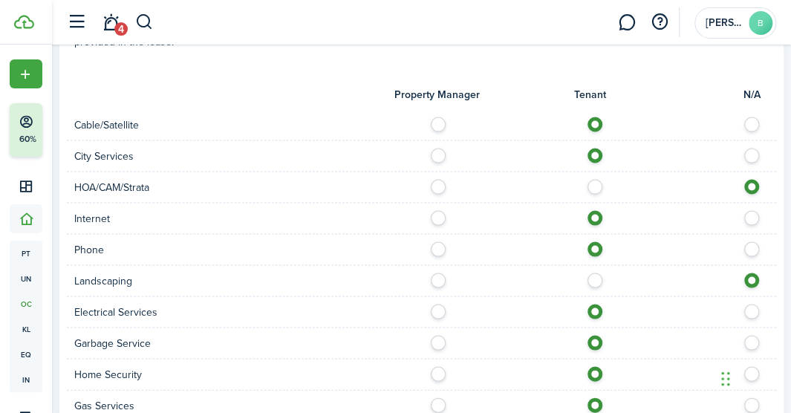
scroll to position [1108, 0]
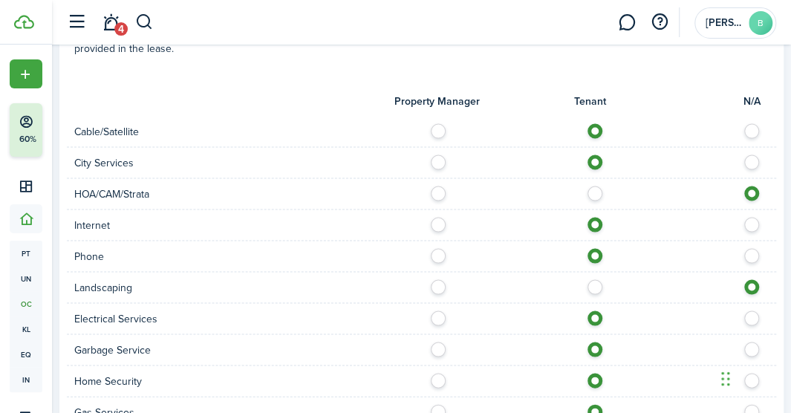
click at [435, 286] on label at bounding box center [442, 282] width 26 height 7
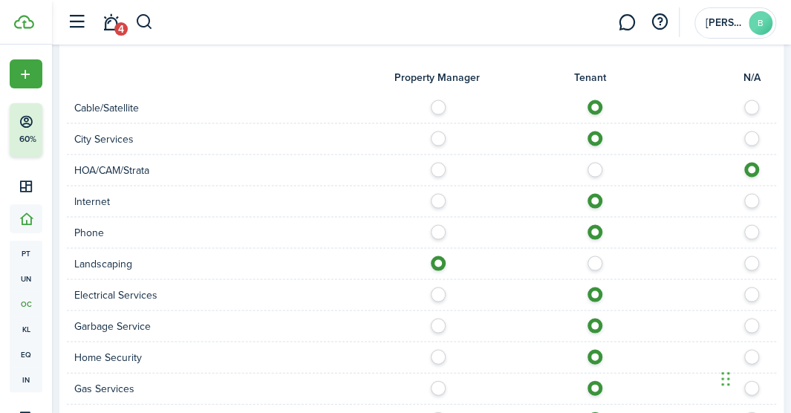
scroll to position [1132, 0]
click at [756, 261] on label at bounding box center [756, 259] width 26 height 7
radio input "false"
radio input "true"
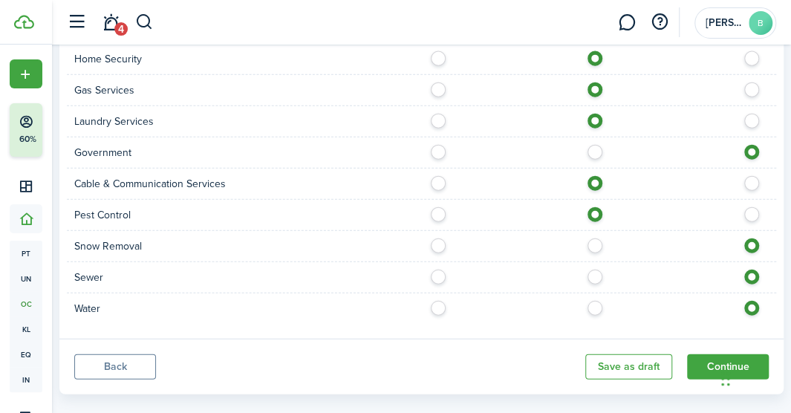
scroll to position [1447, 0]
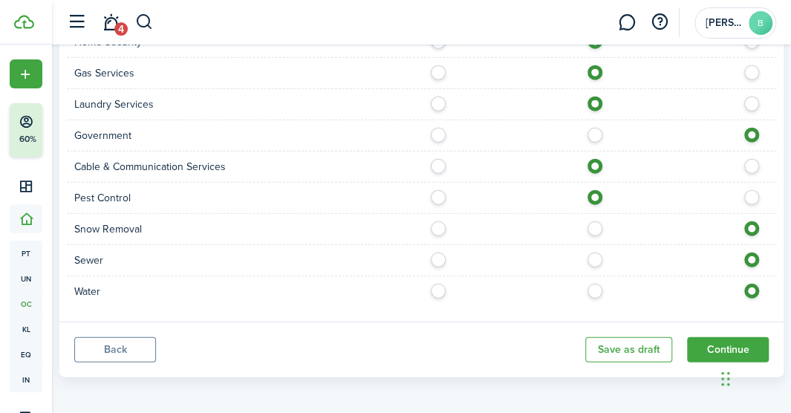
click at [597, 291] on label at bounding box center [599, 287] width 26 height 7
radio input "true"
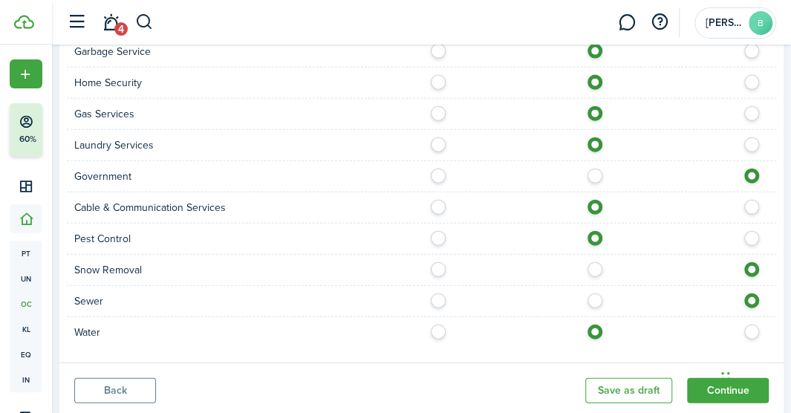
scroll to position [1405, 0]
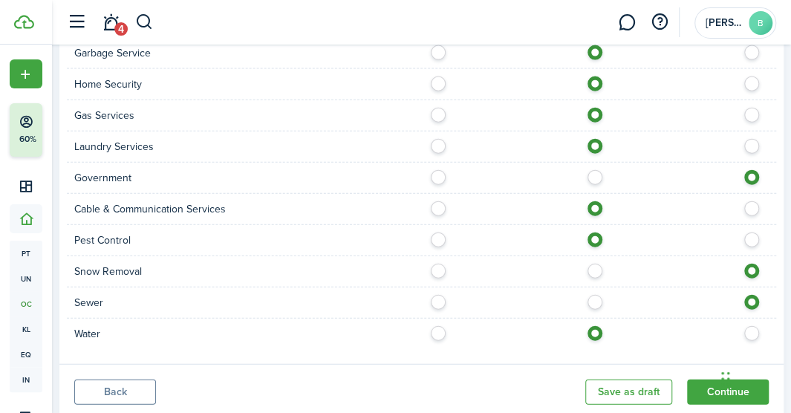
click at [596, 300] on label at bounding box center [599, 298] width 26 height 7
radio input "true"
click at [599, 269] on label at bounding box center [599, 267] width 26 height 7
radio input "true"
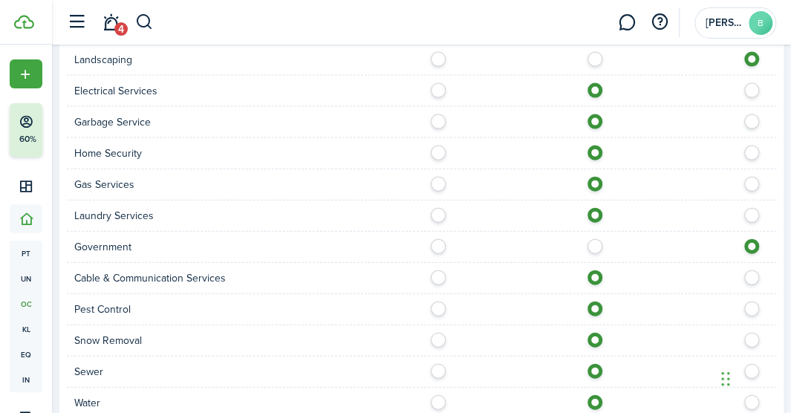
scroll to position [1447, 0]
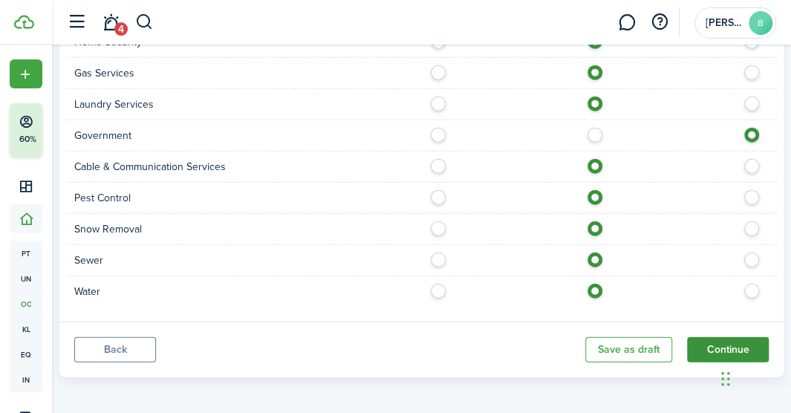
click at [724, 339] on button "Continue" at bounding box center [728, 349] width 82 height 25
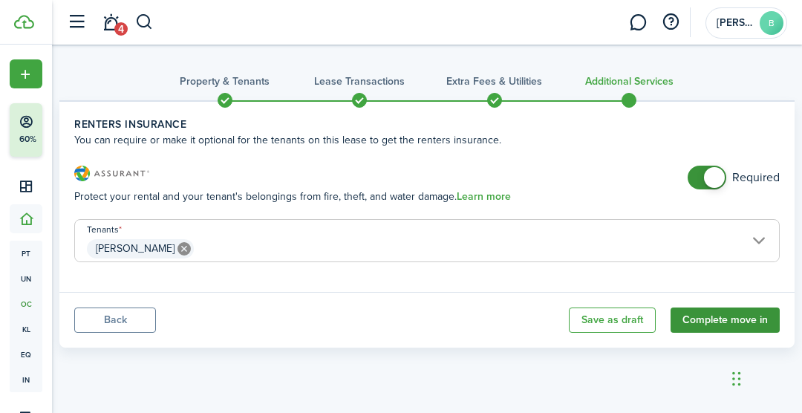
click at [738, 327] on button "Complete move in" at bounding box center [725, 320] width 109 height 25
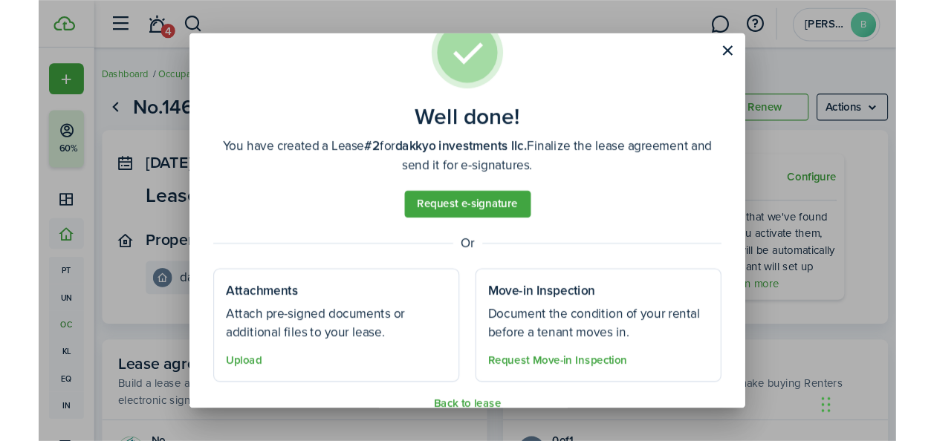
scroll to position [69, 0]
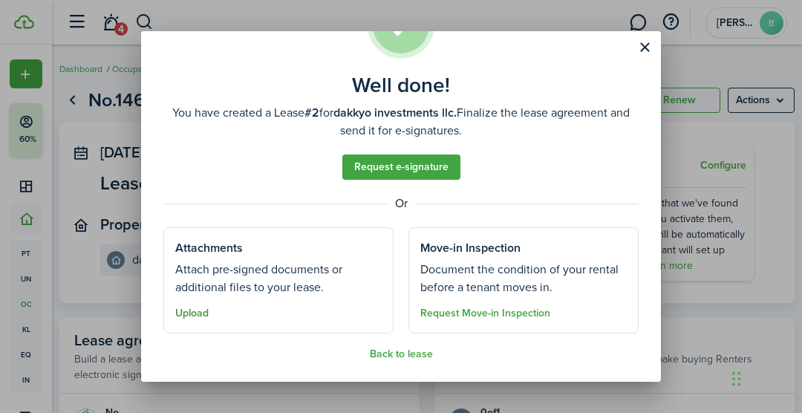
click at [195, 314] on button "Upload" at bounding box center [191, 314] width 33 height 12
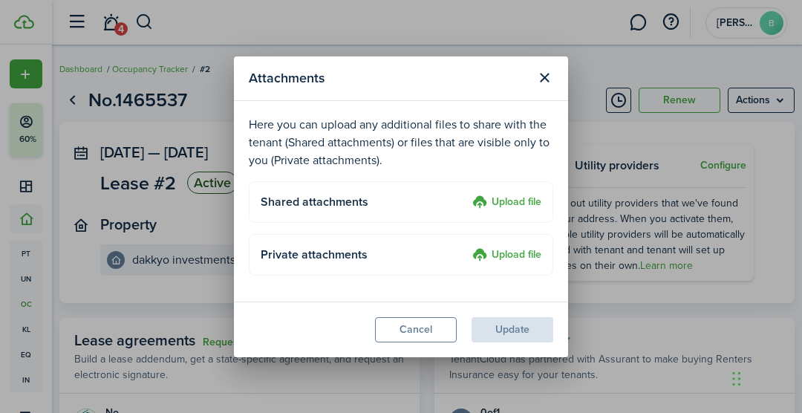
click at [505, 197] on label "Upload file" at bounding box center [506, 203] width 69 height 18
click at [467, 194] on input "Upload file" at bounding box center [467, 194] width 0 height 0
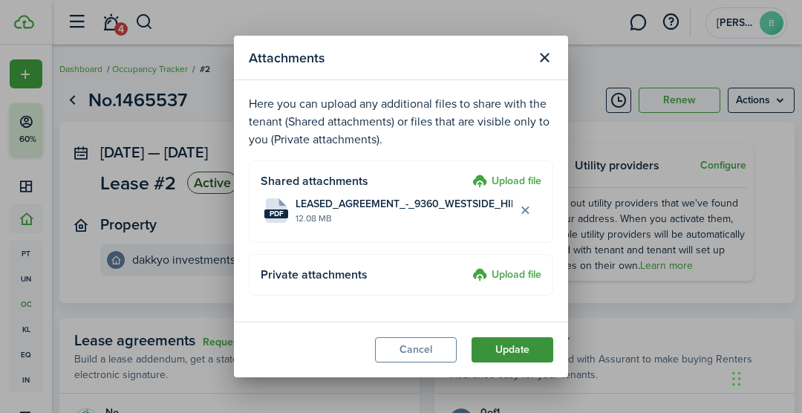
click at [504, 344] on button "Update" at bounding box center [513, 349] width 82 height 25
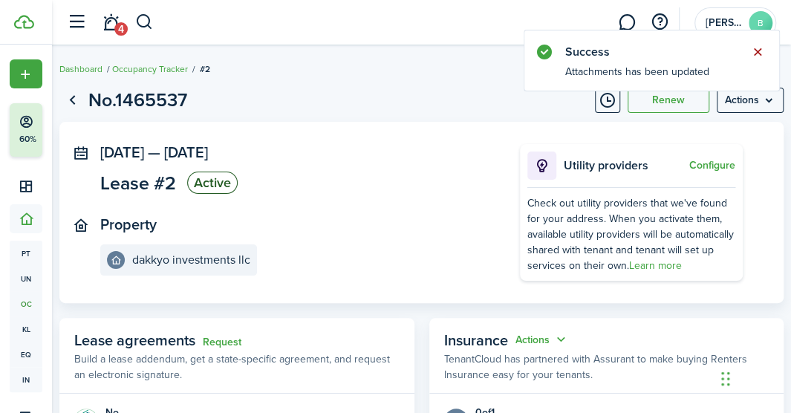
click at [758, 55] on button "Close notify" at bounding box center [757, 52] width 21 height 21
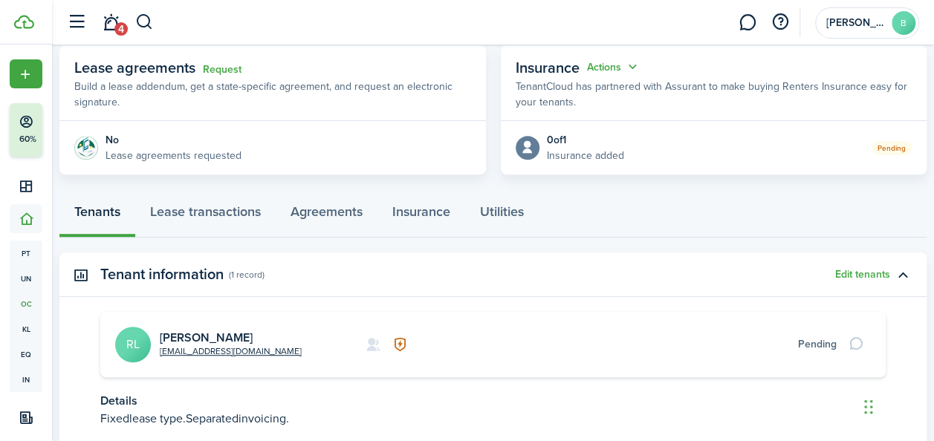
scroll to position [381, 0]
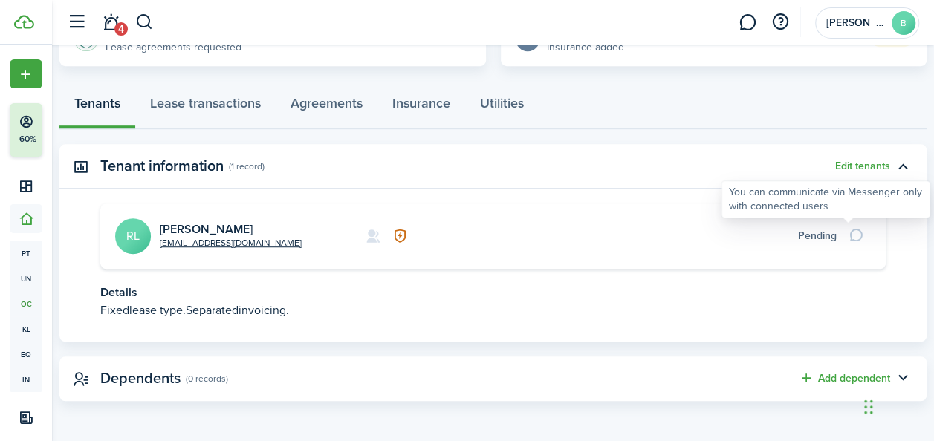
click at [802, 236] on div at bounding box center [857, 236] width 25 height 21
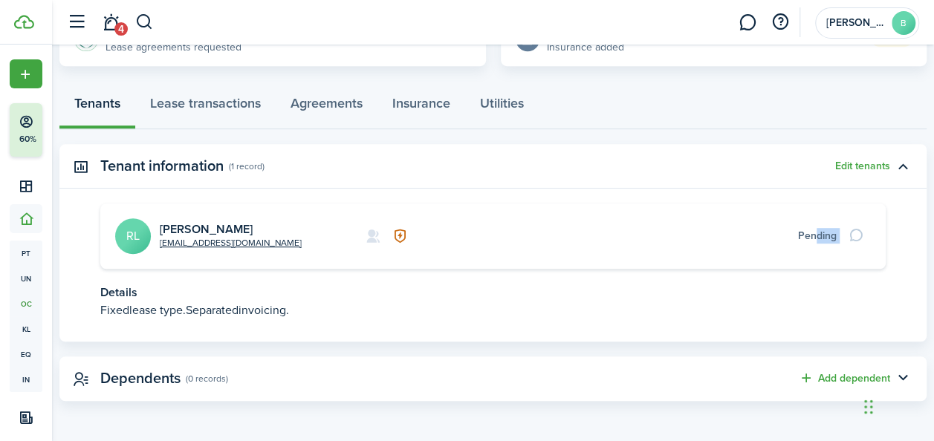
drag, startPoint x: 843, startPoint y: 236, endPoint x: 808, endPoint y: 238, distance: 34.9
click at [802, 238] on card "[EMAIL_ADDRESS][DOMAIN_NAME] [PERSON_NAME] RL Pending" at bounding box center [492, 236] width 785 height 65
drag, startPoint x: 808, startPoint y: 238, endPoint x: 681, endPoint y: 232, distance: 127.2
click at [681, 232] on card-additional-info "Pending" at bounding box center [638, 236] width 395 height 16
click at [206, 227] on link "[PERSON_NAME]" at bounding box center [206, 229] width 93 height 17
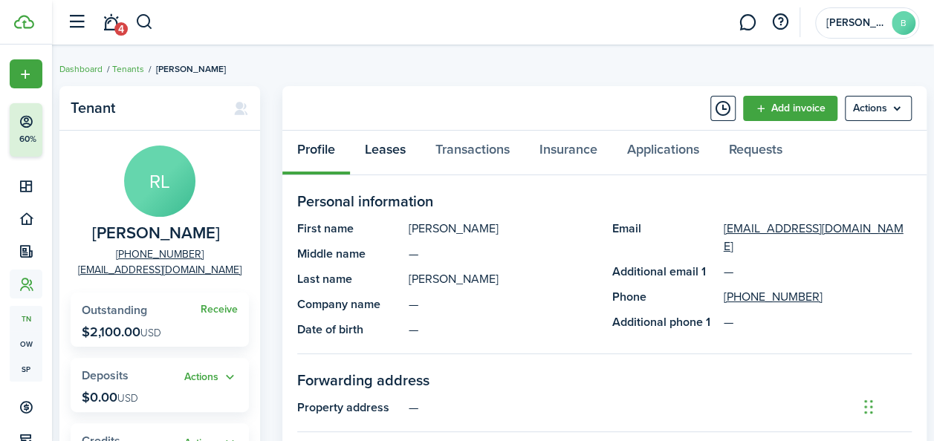
click at [393, 153] on link "Leases" at bounding box center [385, 153] width 71 height 45
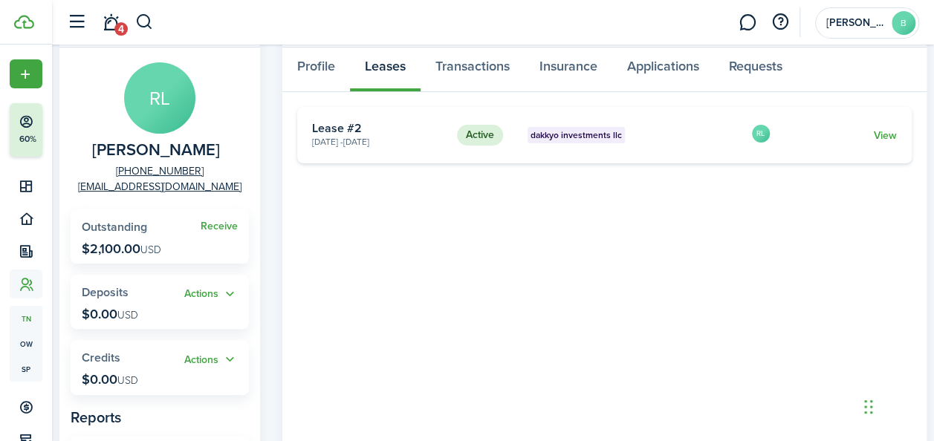
scroll to position [84, 0]
click at [802, 134] on link "View" at bounding box center [885, 135] width 23 height 16
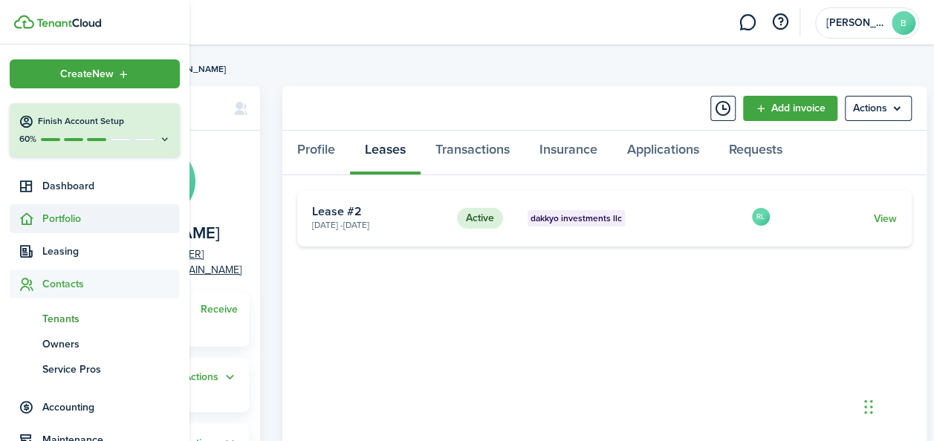
click at [75, 213] on span "Portfolio" at bounding box center [110, 219] width 137 height 16
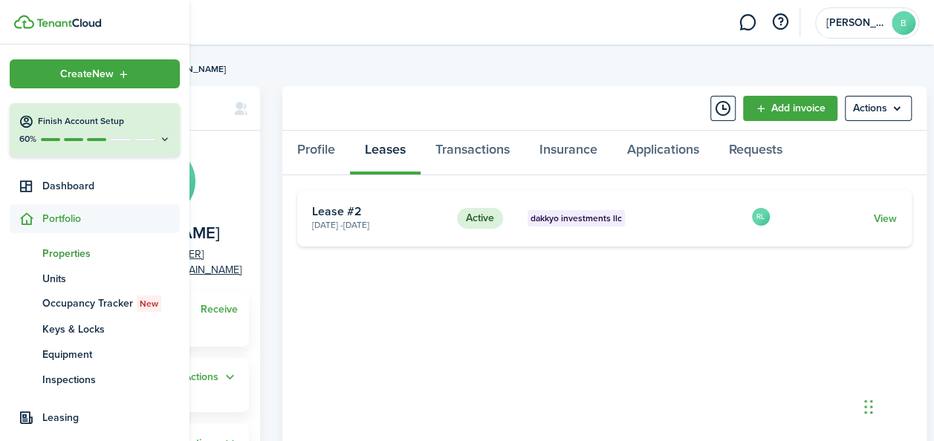
click at [66, 259] on span "Properties" at bounding box center [110, 254] width 137 height 16
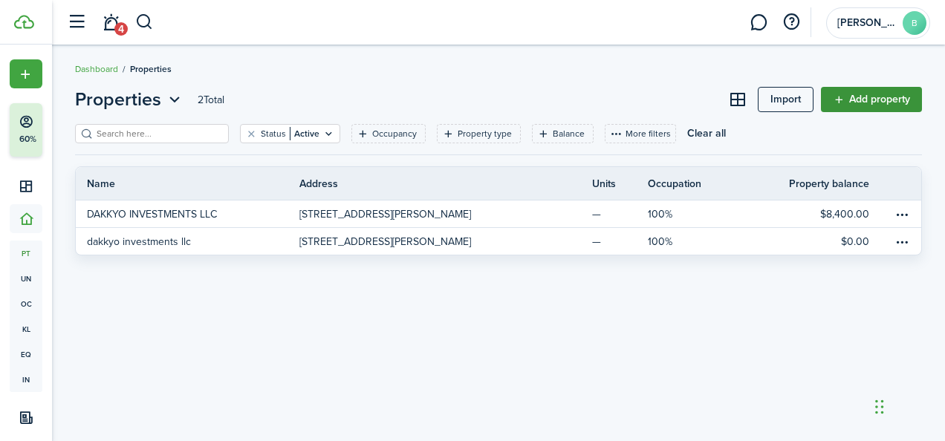
click at [802, 101] on link "Add property" at bounding box center [871, 99] width 101 height 25
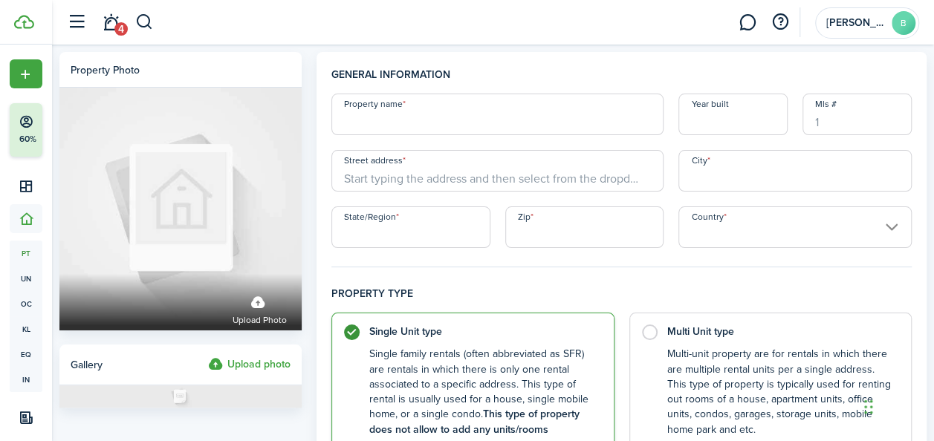
click at [724, 223] on input "Country" at bounding box center [794, 228] width 233 height 42
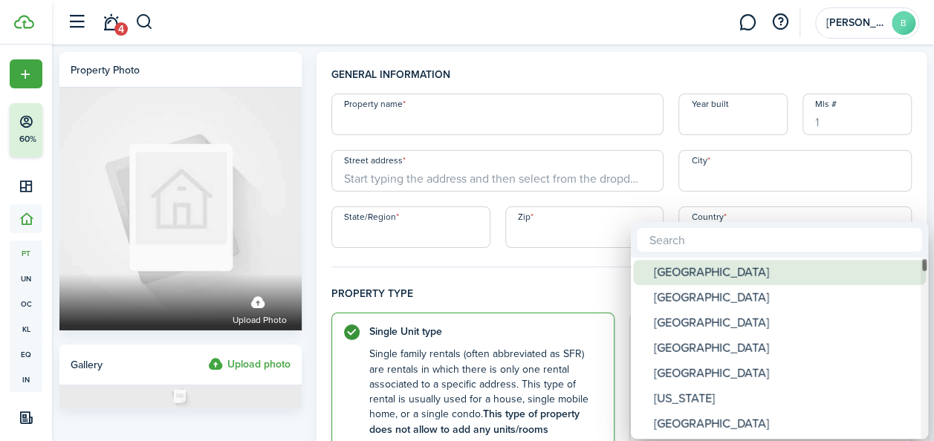
click at [717, 279] on div "[GEOGRAPHIC_DATA]" at bounding box center [785, 272] width 263 height 25
type input "[GEOGRAPHIC_DATA]"
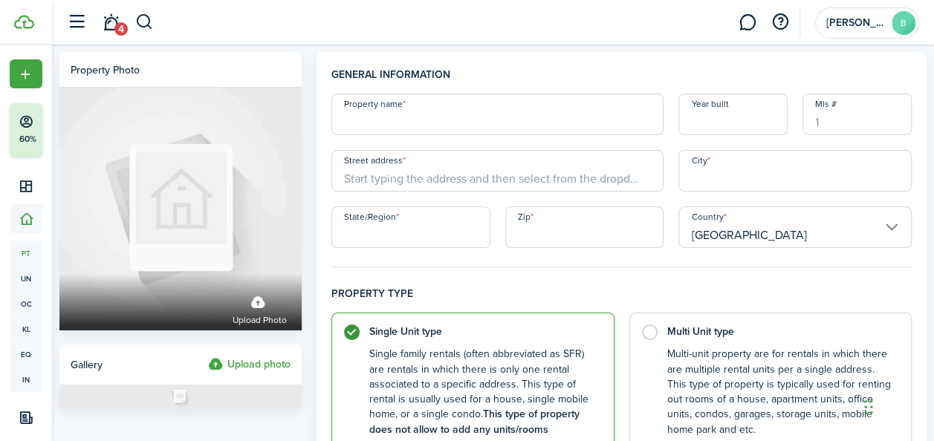
click at [410, 232] on input "State/Region" at bounding box center [410, 228] width 159 height 42
type input "d"
click at [754, 168] on input "City" at bounding box center [794, 171] width 233 height 42
click at [380, 233] on input "flo" at bounding box center [410, 228] width 159 height 42
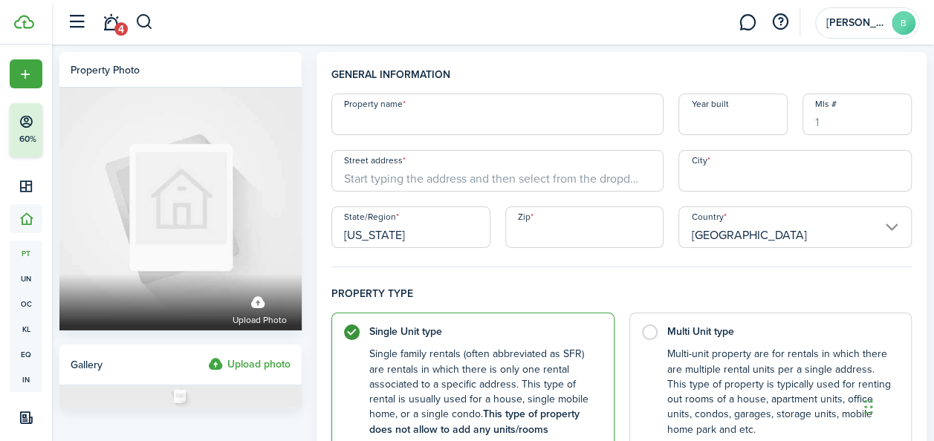
type input "[US_STATE]"
click at [735, 166] on input "City" at bounding box center [794, 171] width 233 height 42
type input "s"
type input "[PERSON_NAME]"
click at [722, 124] on input "Year built" at bounding box center [732, 115] width 109 height 42
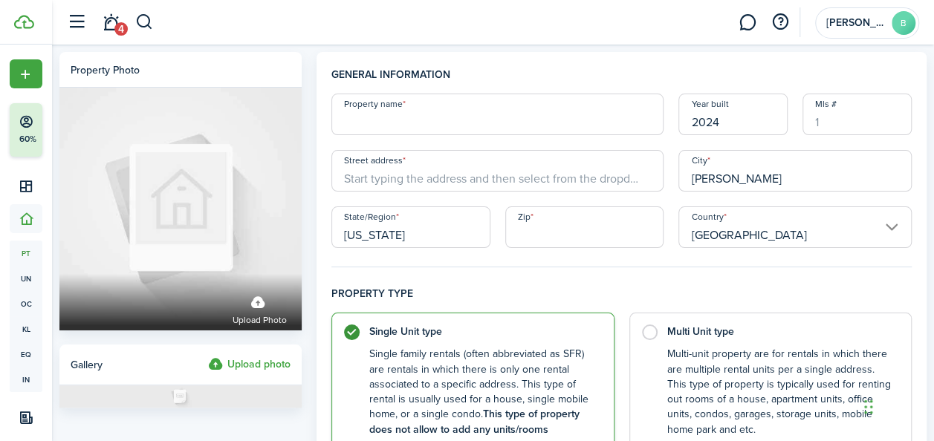
type input "2024"
click at [363, 172] on input "Street address" at bounding box center [497, 171] width 332 height 42
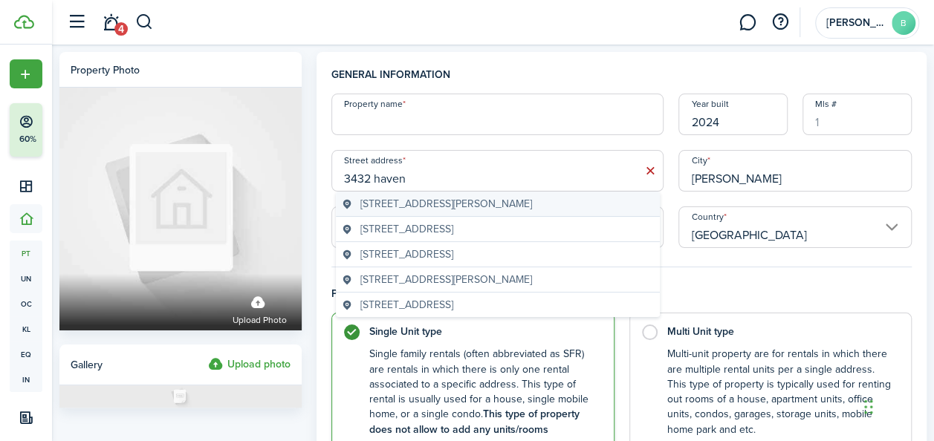
click at [394, 201] on span "[STREET_ADDRESS][PERSON_NAME]" at bounding box center [446, 204] width 172 height 16
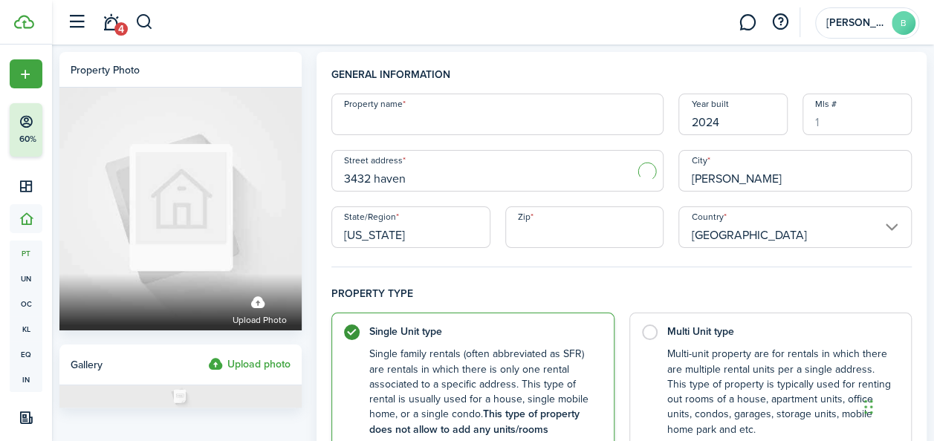
type input "[STREET_ADDRESS]"
type input "[PERSON_NAME]"
type input "FL"
type input "33837"
click at [403, 112] on input "Property name" at bounding box center [497, 115] width 332 height 42
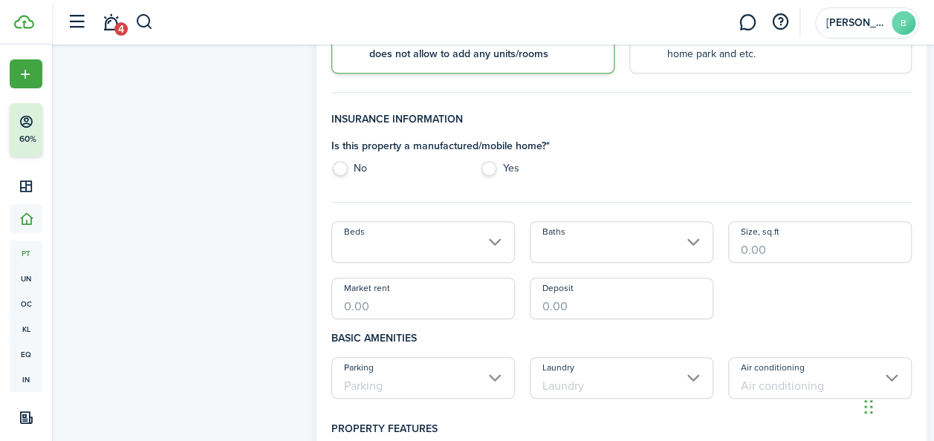
scroll to position [443, 0]
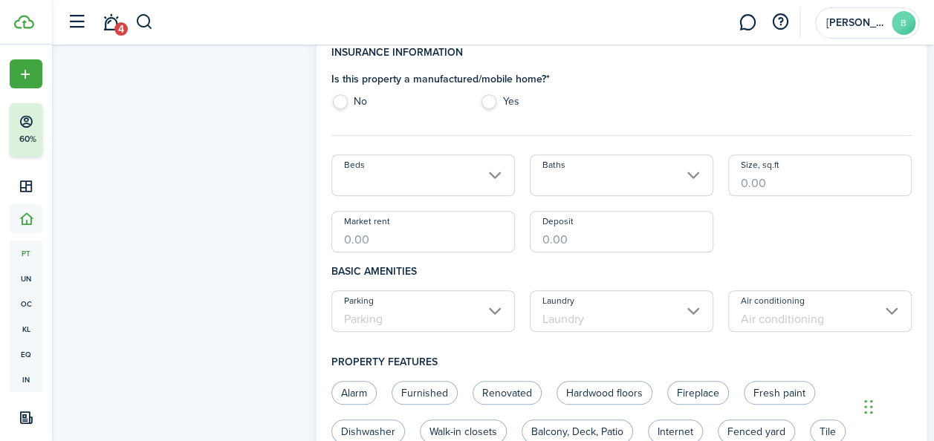
type input "dakkyo homes llc"
click at [351, 103] on label "No" at bounding box center [398, 105] width 134 height 22
radio input "true"
click at [449, 175] on input "Beds" at bounding box center [422, 176] width 183 height 42
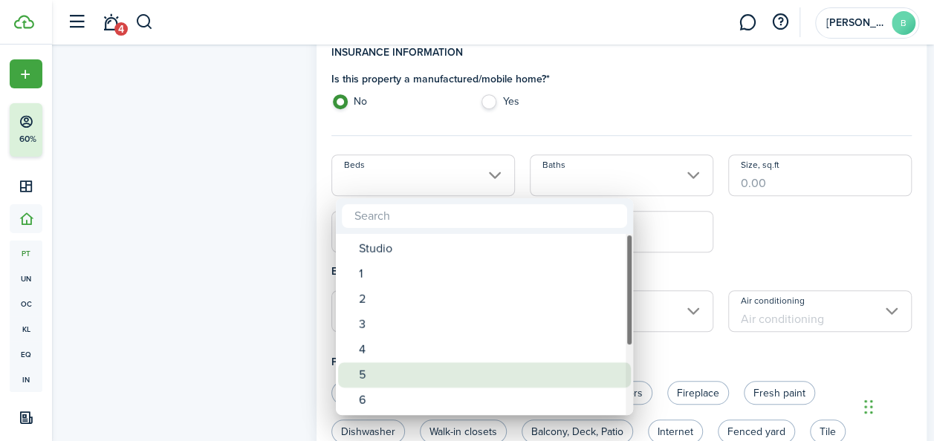
click at [384, 374] on div "5" at bounding box center [490, 375] width 263 height 25
type input "5"
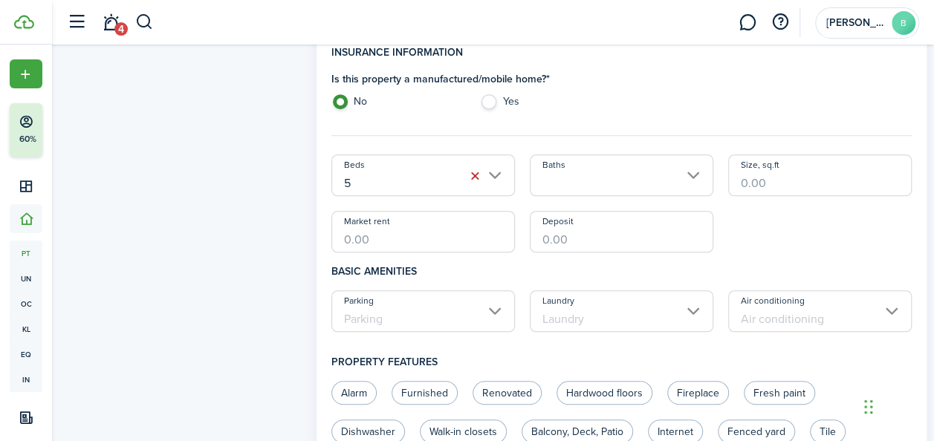
click at [611, 169] on input "Baths" at bounding box center [621, 176] width 183 height 42
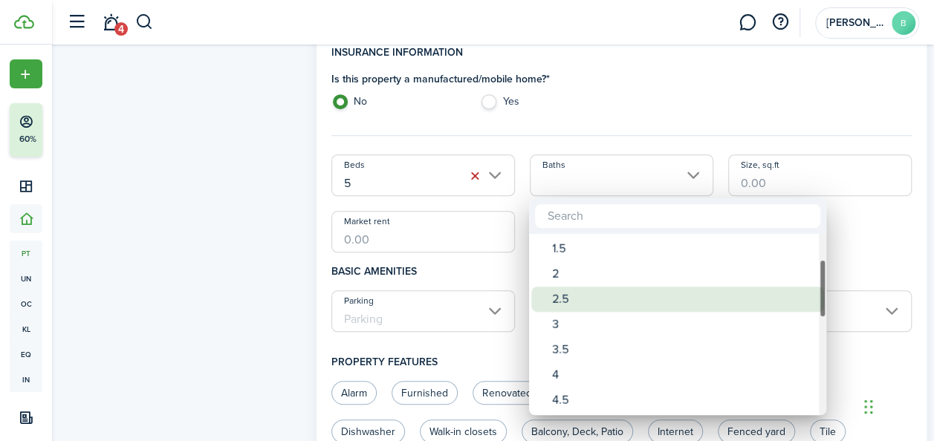
click at [559, 377] on div "4" at bounding box center [683, 375] width 263 height 25
type input "4"
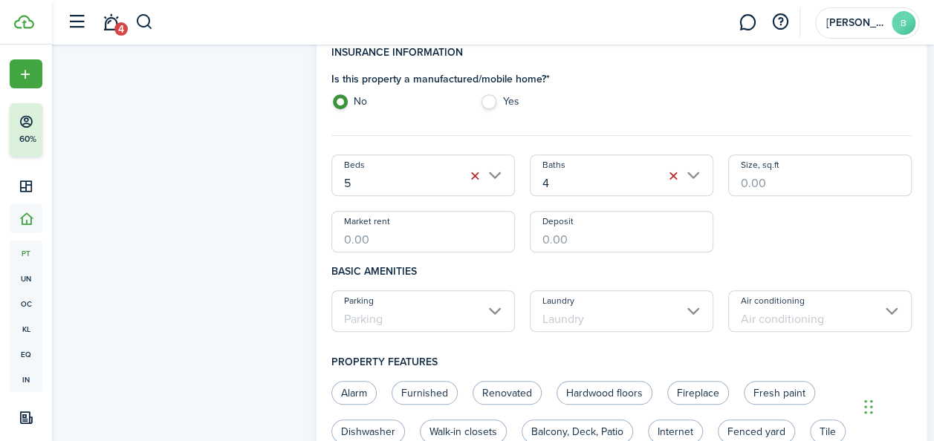
click at [802, 177] on input "Size, sq.ft" at bounding box center [819, 176] width 183 height 42
drag, startPoint x: 493, startPoint y: 312, endPoint x: 427, endPoint y: 319, distance: 65.8
click at [427, 319] on input "Parking" at bounding box center [422, 311] width 183 height 42
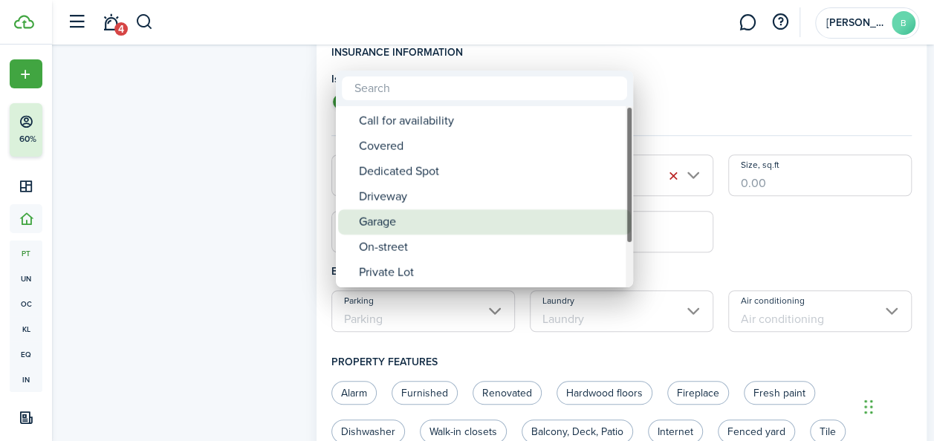
click at [435, 224] on div "Garage" at bounding box center [490, 221] width 263 height 25
type input "Garage"
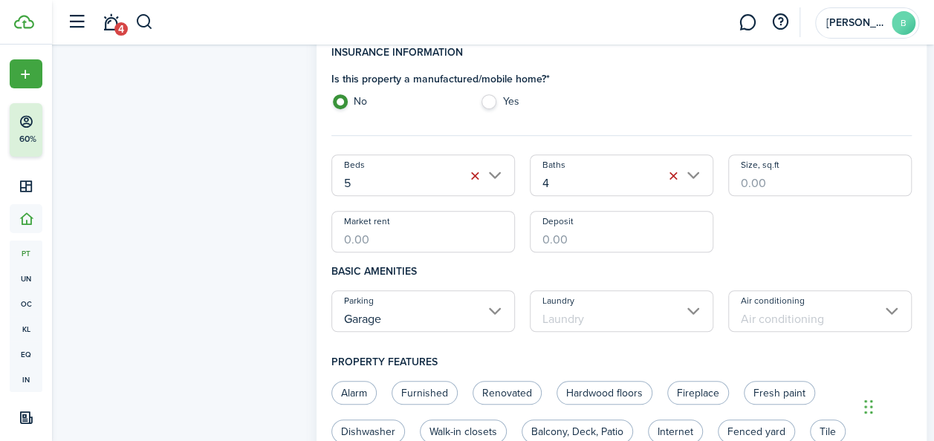
click at [621, 314] on input "Laundry" at bounding box center [621, 311] width 183 height 42
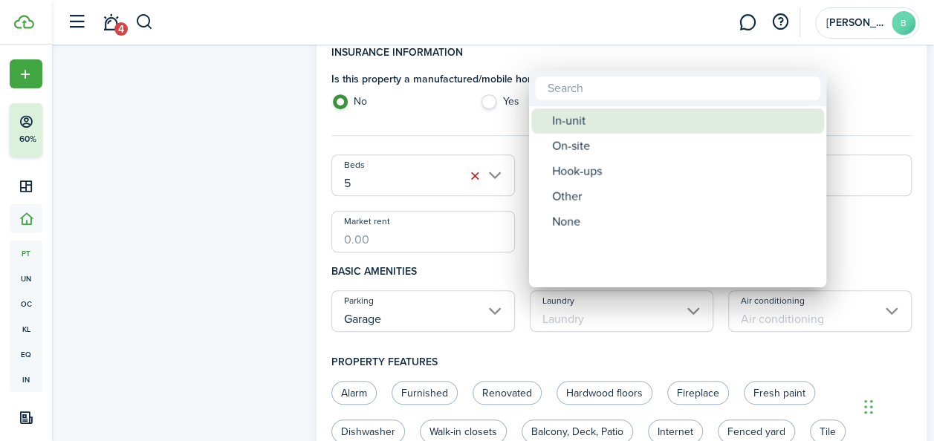
click at [576, 128] on div "In-unit" at bounding box center [683, 120] width 263 height 25
type input "In-unit"
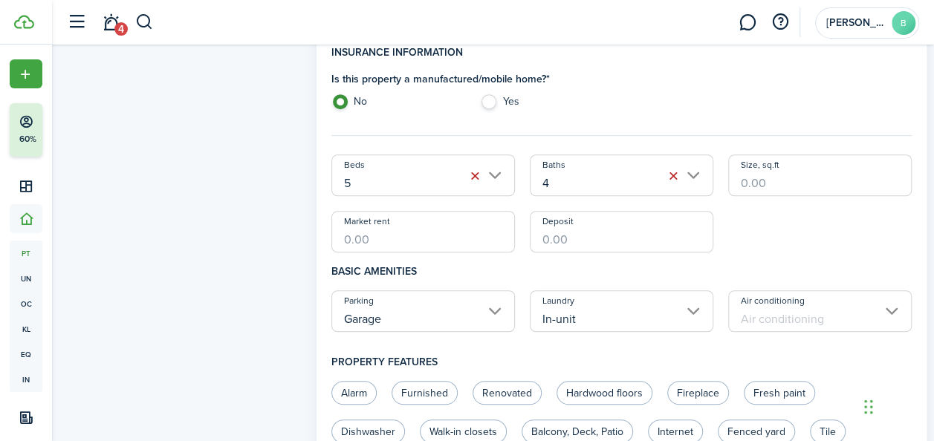
click at [784, 311] on input "Air conditioning" at bounding box center [819, 311] width 183 height 42
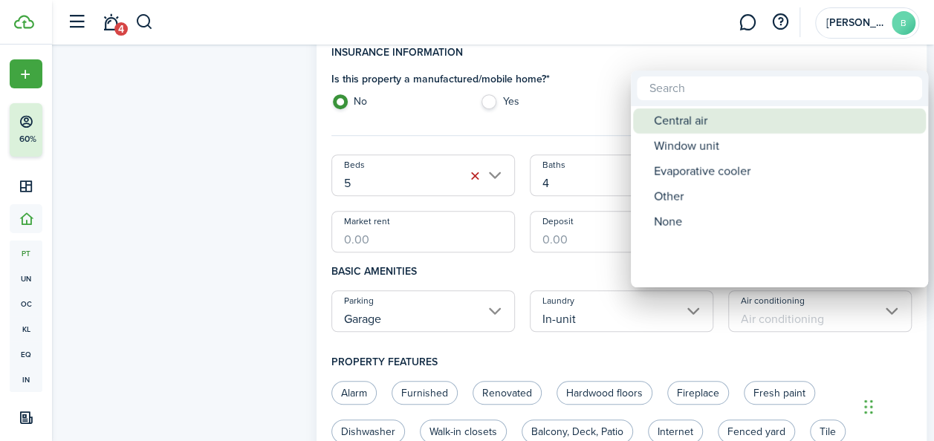
click at [698, 117] on div "Central air" at bounding box center [785, 120] width 263 height 25
type input "Central air"
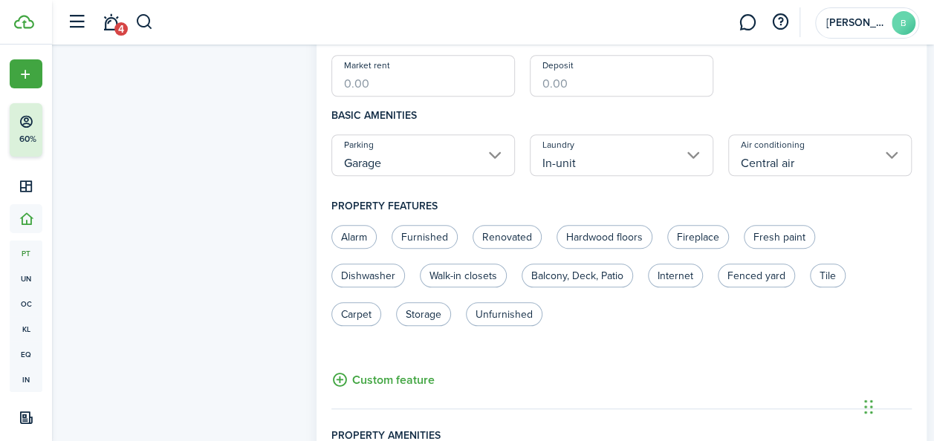
scroll to position [592, 0]
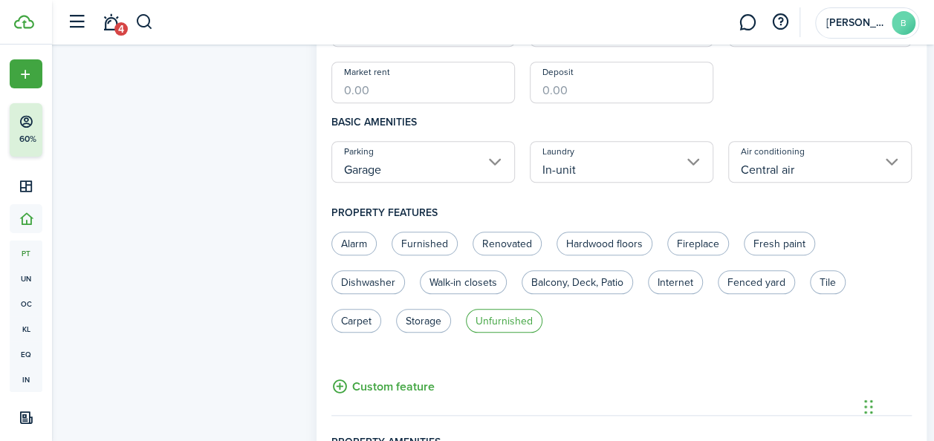
click at [517, 320] on label "Unfurnished" at bounding box center [504, 321] width 77 height 24
radio input "true"
click at [608, 278] on label "Balcony, Deck, Patio" at bounding box center [576, 282] width 111 height 24
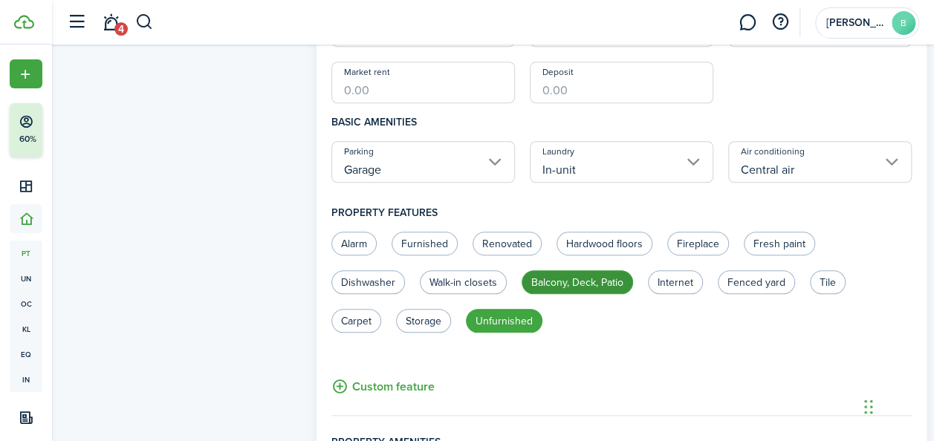
radio input "true"
click at [485, 275] on label "Walk-in closets" at bounding box center [463, 282] width 87 height 24
radio input "true"
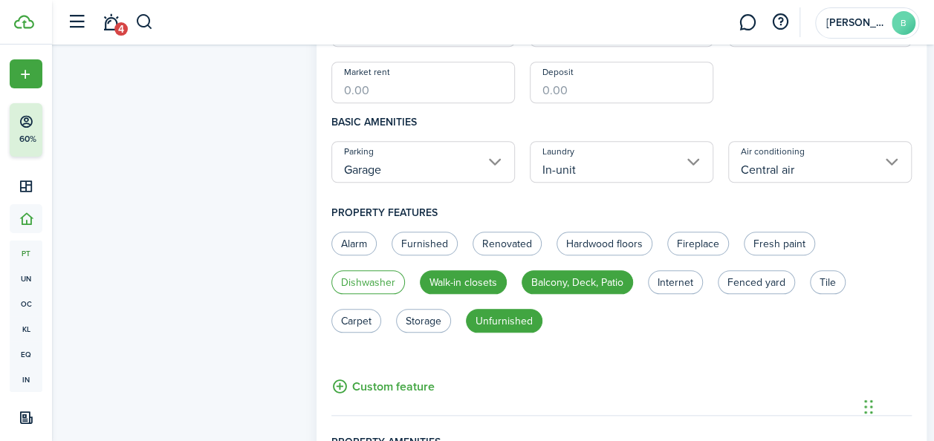
click at [368, 279] on label "Dishwasher" at bounding box center [368, 282] width 74 height 24
radio input "true"
drag, startPoint x: 365, startPoint y: 319, endPoint x: 355, endPoint y: 319, distance: 10.4
click at [355, 319] on label "Carpet" at bounding box center [356, 321] width 50 height 24
radio input "true"
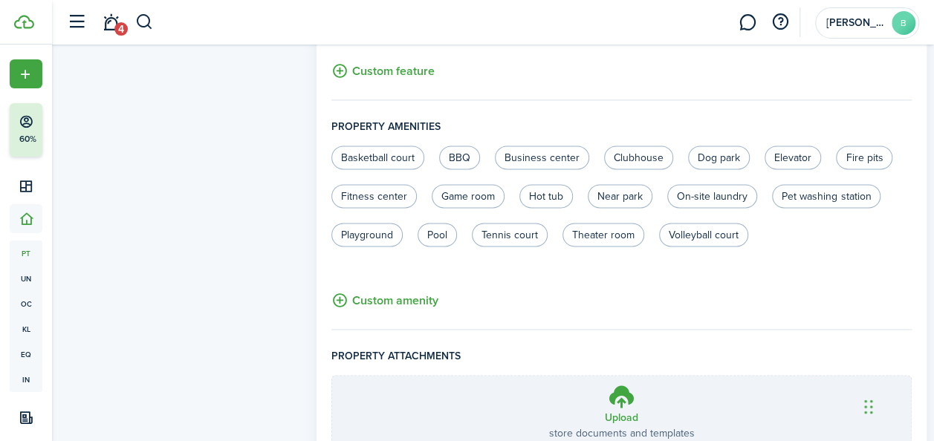
scroll to position [909, 0]
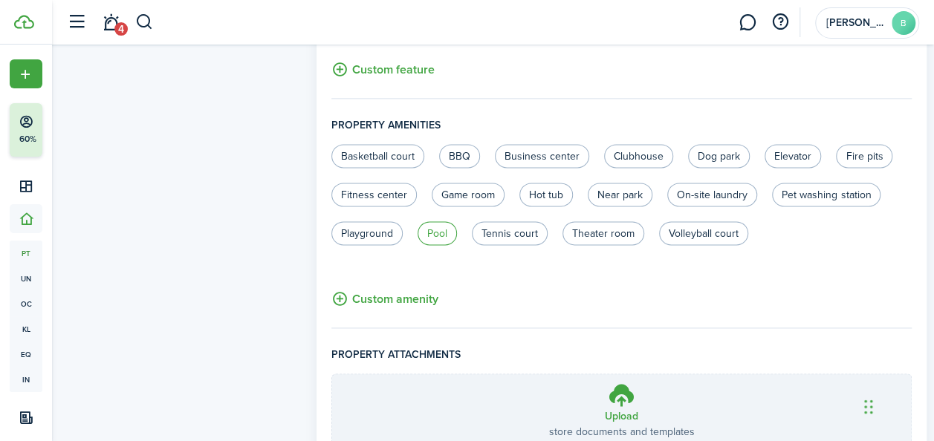
click at [457, 235] on label "Pool" at bounding box center [436, 233] width 39 height 24
radio input "true"
click at [573, 196] on label "Hot tub" at bounding box center [545, 195] width 53 height 24
radio input "true"
click at [403, 236] on label "Playground" at bounding box center [366, 233] width 71 height 24
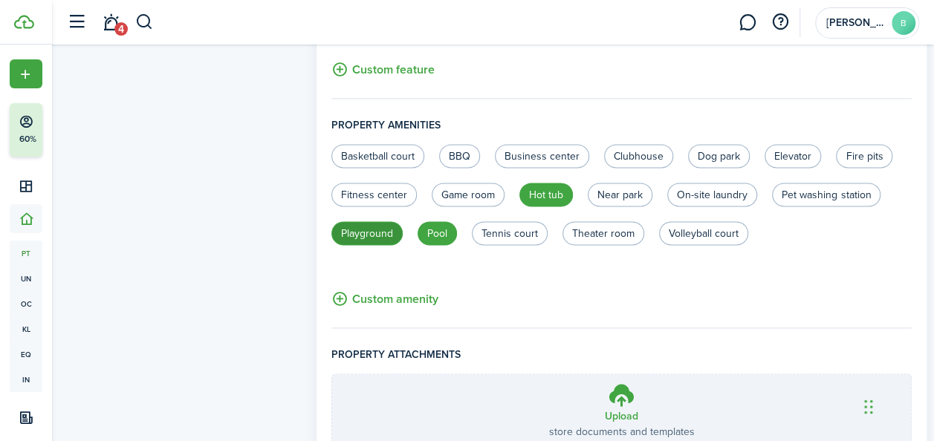
radio input "true"
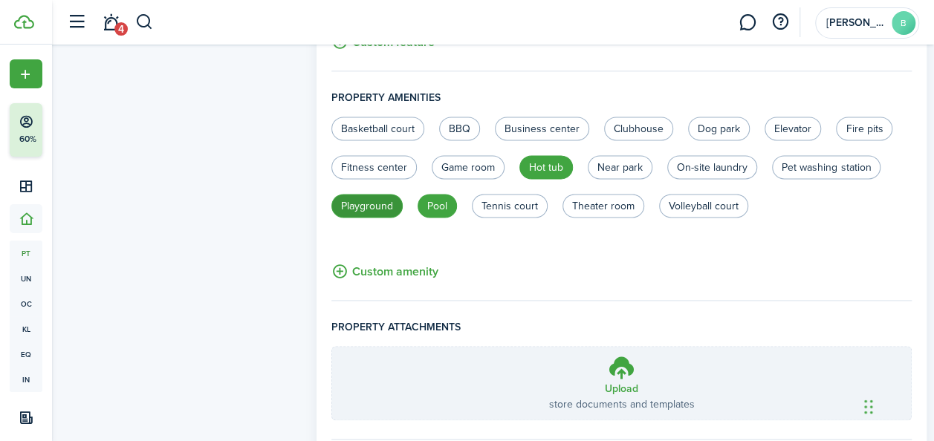
scroll to position [1028, 0]
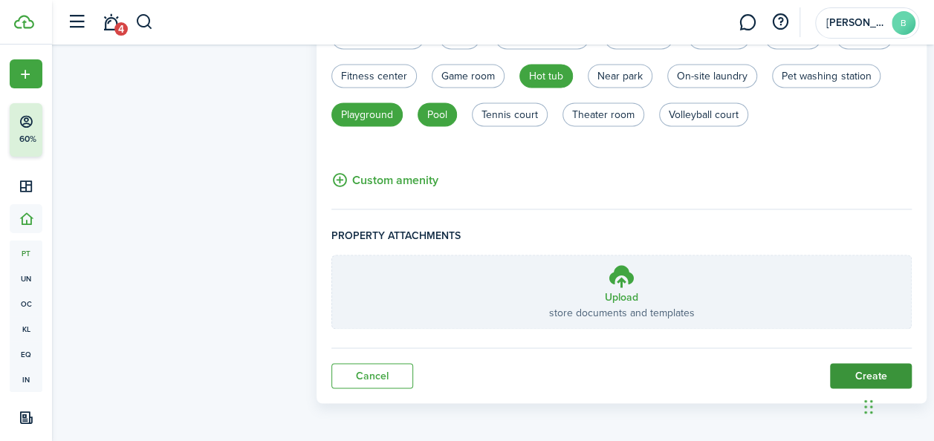
click at [802, 368] on button "Create" at bounding box center [871, 375] width 82 height 25
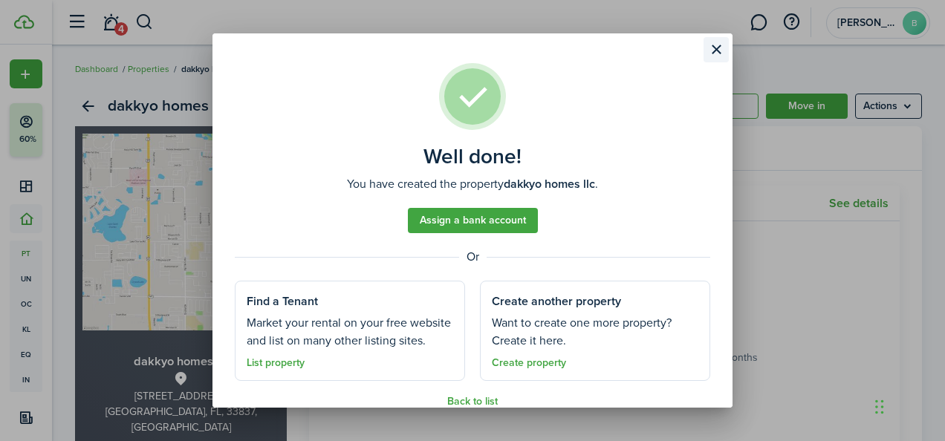
click at [717, 45] on button "Close modal" at bounding box center [715, 49] width 25 height 25
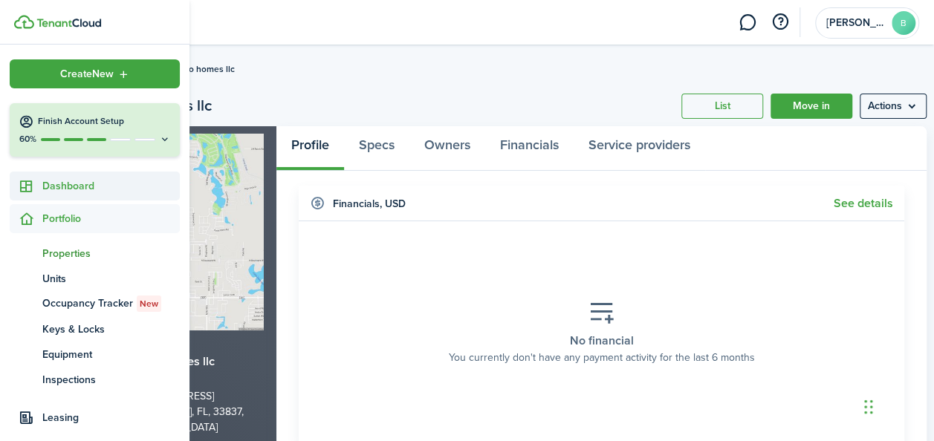
click at [55, 188] on span "Dashboard" at bounding box center [110, 186] width 137 height 16
